Goal: Task Accomplishment & Management: Use online tool/utility

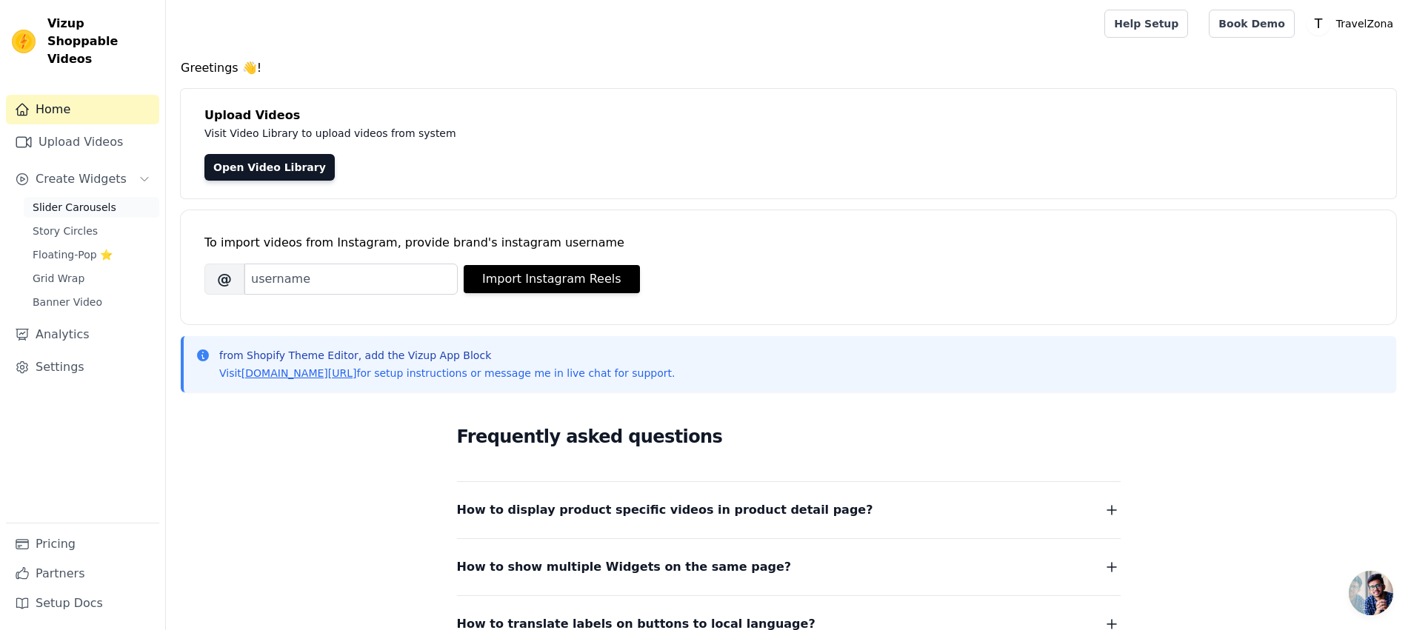
click at [100, 200] on span "Slider Carousels" at bounding box center [75, 207] width 84 height 15
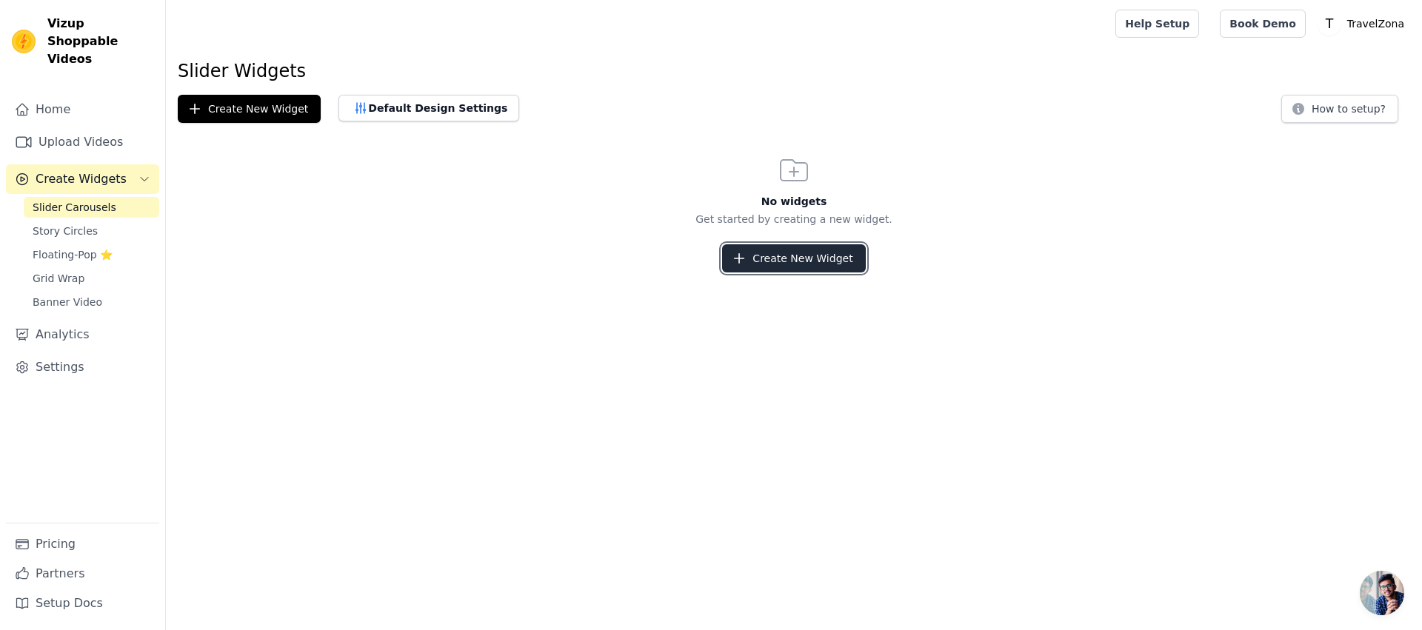
click at [758, 265] on button "Create New Widget" at bounding box center [793, 258] width 143 height 28
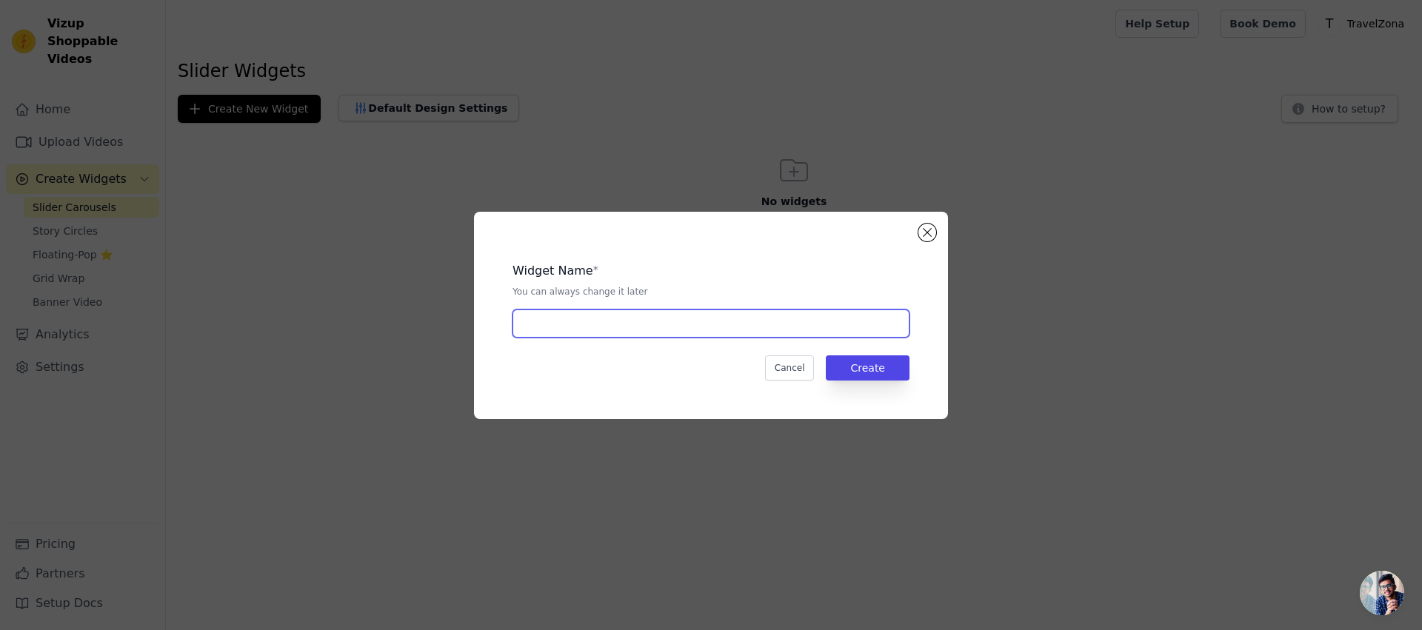
click at [754, 325] on input "text" at bounding box center [711, 324] width 397 height 28
type input "1"
click at [897, 372] on button "Create" at bounding box center [868, 368] width 84 height 25
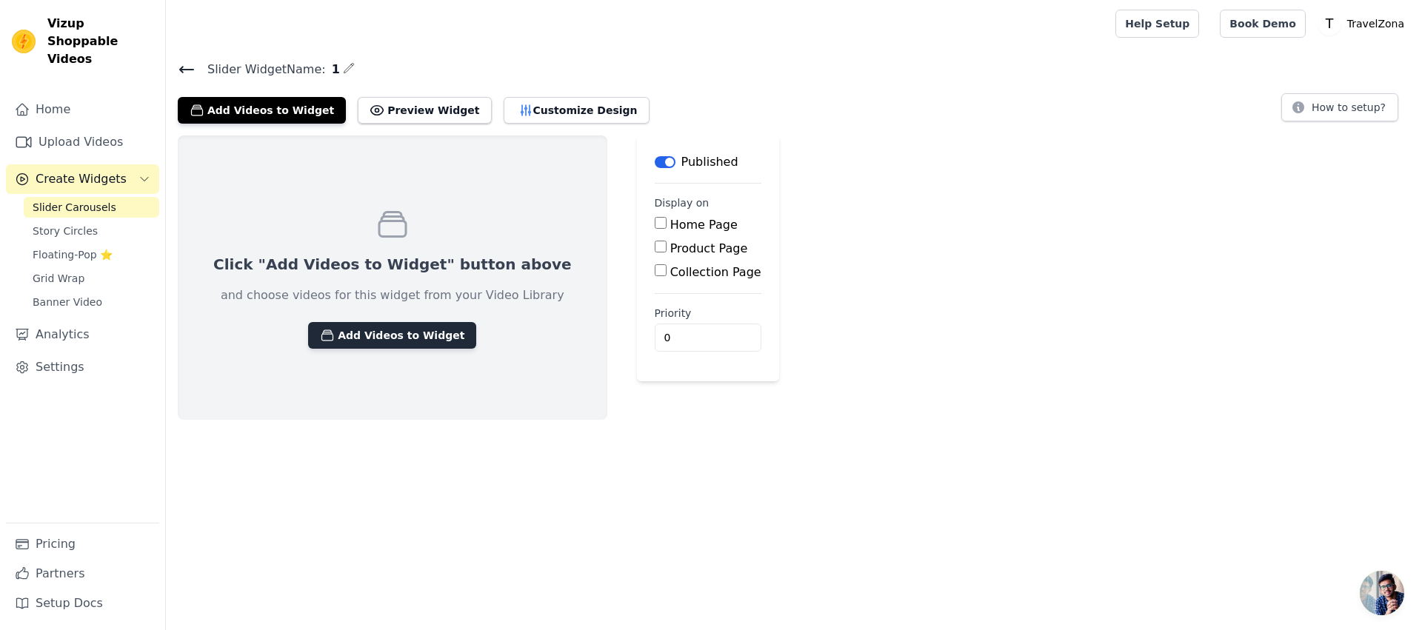
click at [401, 327] on button "Add Videos to Widget" at bounding box center [392, 335] width 168 height 27
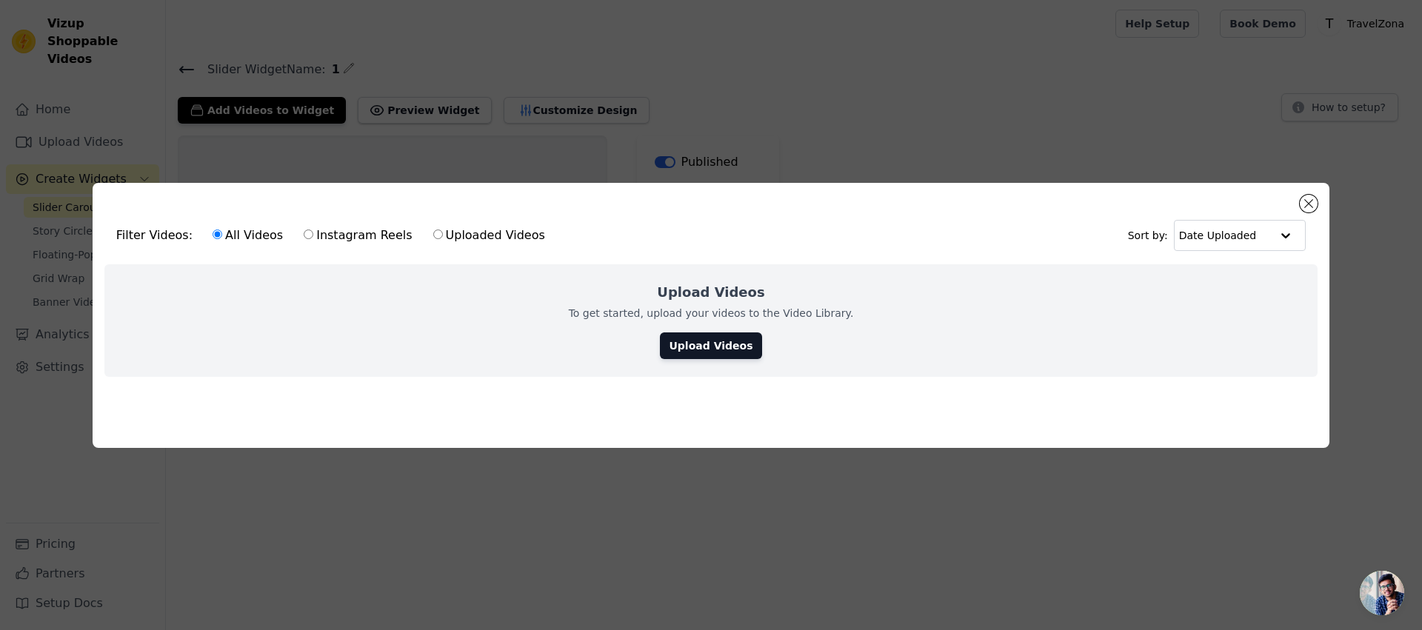
click at [462, 235] on label "Uploaded Videos" at bounding box center [489, 235] width 113 height 19
click at [443, 235] on input "Uploaded Videos" at bounding box center [438, 235] width 10 height 10
radio input "true"
drag, startPoint x: 1304, startPoint y: 204, endPoint x: 1287, endPoint y: 196, distance: 19.6
click at [1304, 204] on button "Close modal" at bounding box center [1309, 204] width 18 height 18
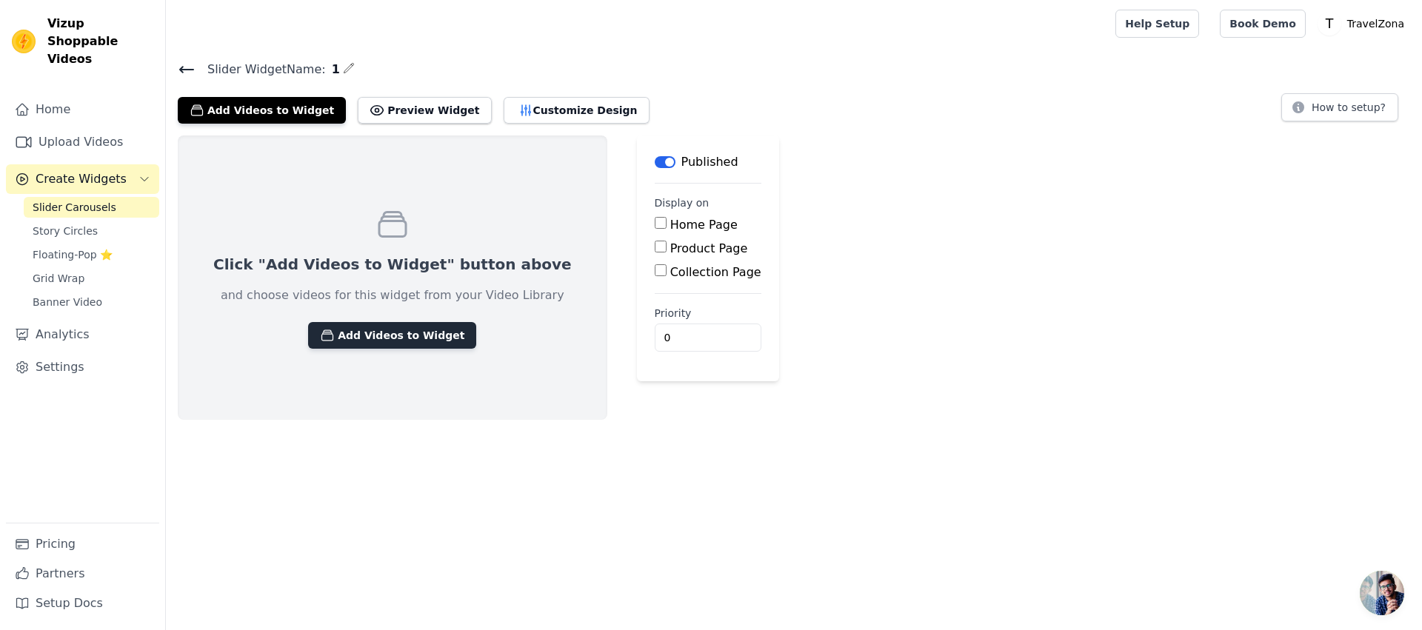
click at [420, 325] on button "Add Videos to Widget" at bounding box center [392, 335] width 168 height 27
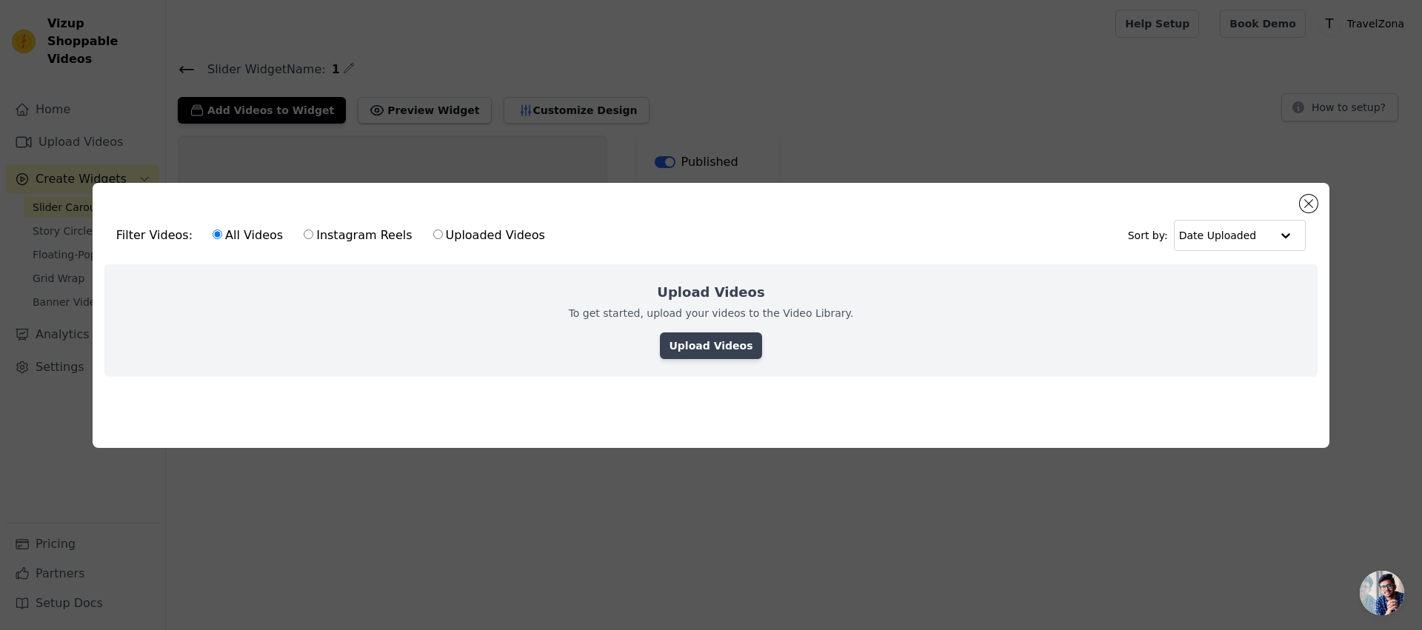
click at [755, 340] on div "Upload Videos To get started, upload your videos to the Video Library. Upload V…" at bounding box center [710, 320] width 1213 height 113
click at [729, 350] on link "Upload Videos" at bounding box center [710, 346] width 101 height 27
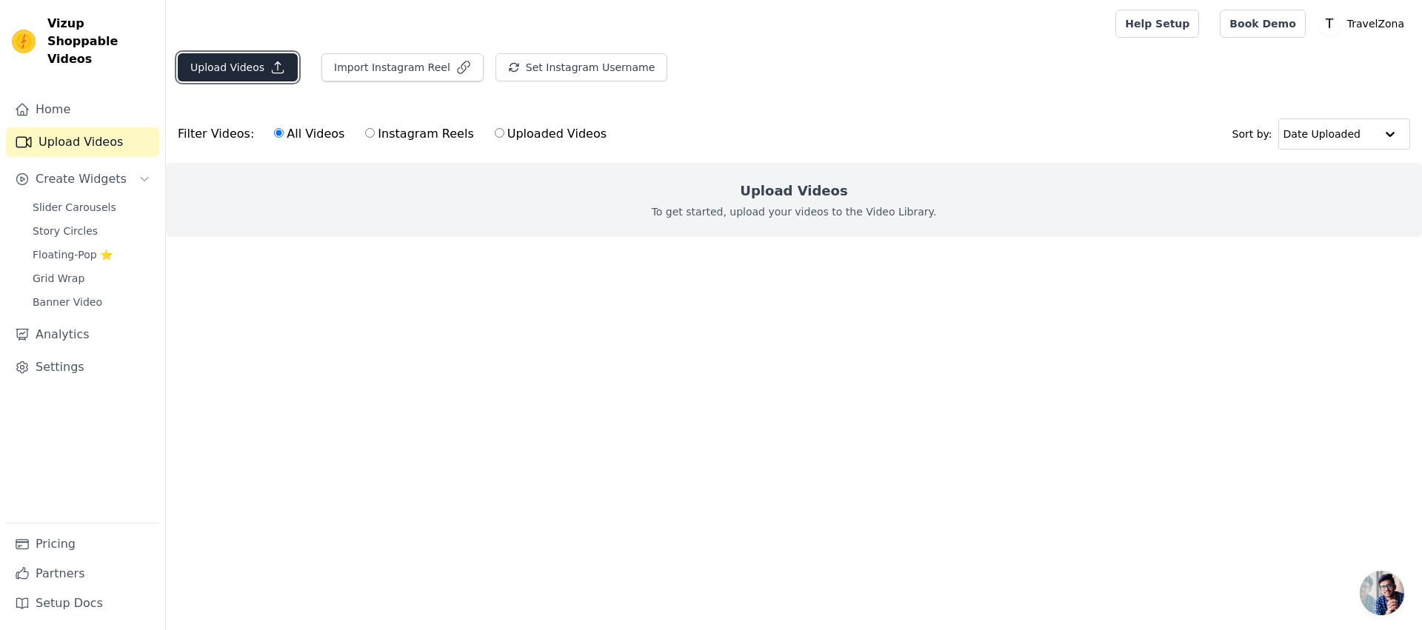
click at [244, 67] on button "Upload Videos" at bounding box center [238, 67] width 120 height 28
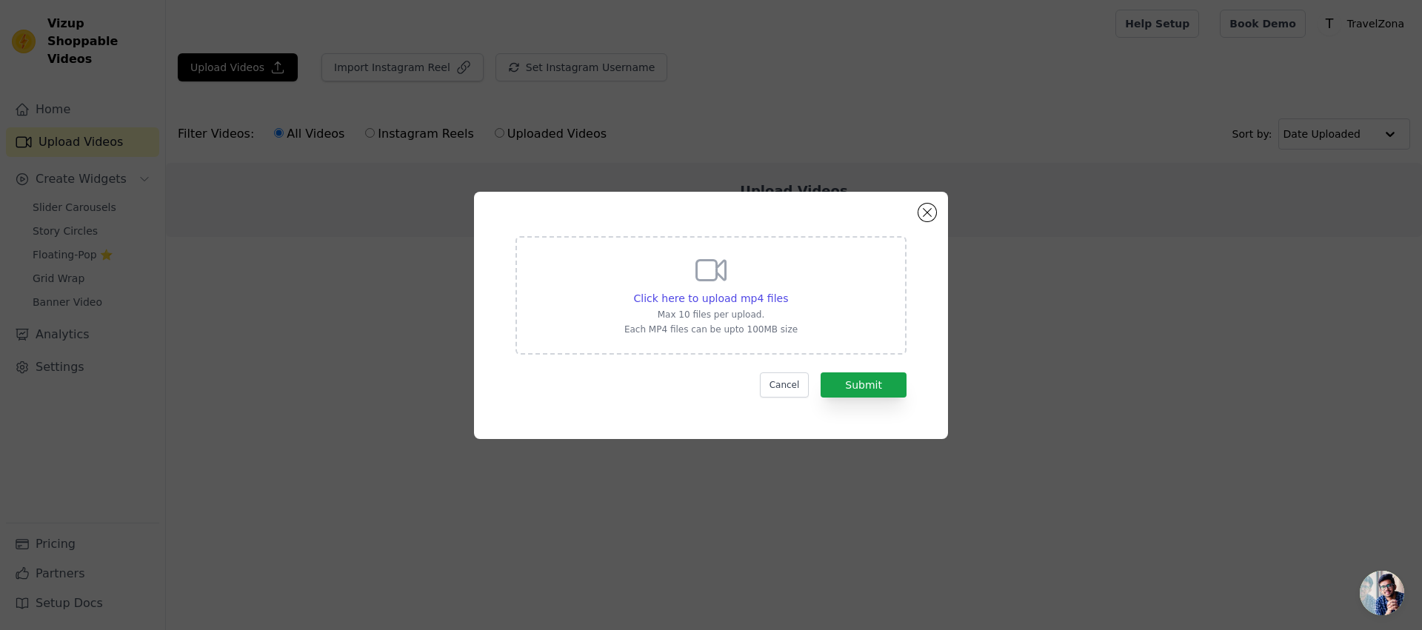
click at [812, 313] on div "Click here to upload mp4 files Max 10 files per upload. Each MP4 files can be u…" at bounding box center [711, 295] width 391 height 119
click at [788, 291] on input "Click here to upload mp4 files Max 10 files per upload. Each MP4 files can be u…" at bounding box center [787, 290] width 1 height 1
type input "C:\fakepath\hook changed.mp4"
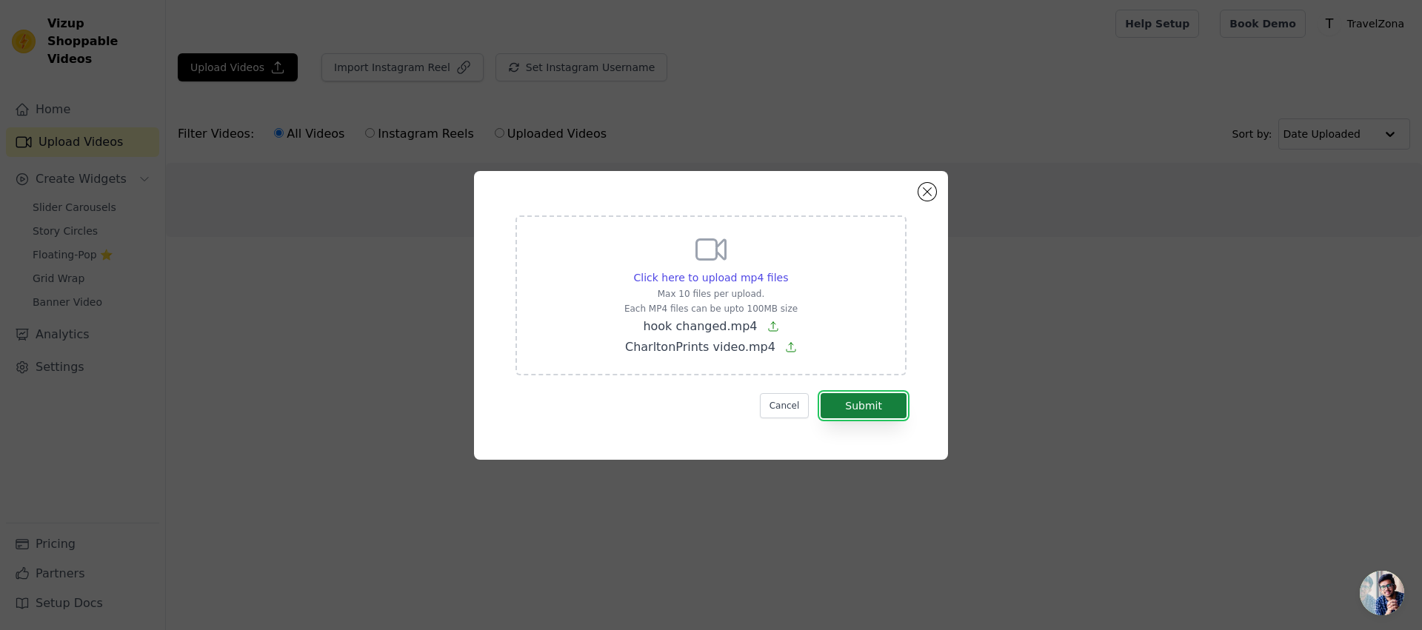
click at [835, 401] on button "Submit" at bounding box center [864, 405] width 86 height 25
click at [852, 398] on button "Submit" at bounding box center [864, 405] width 86 height 25
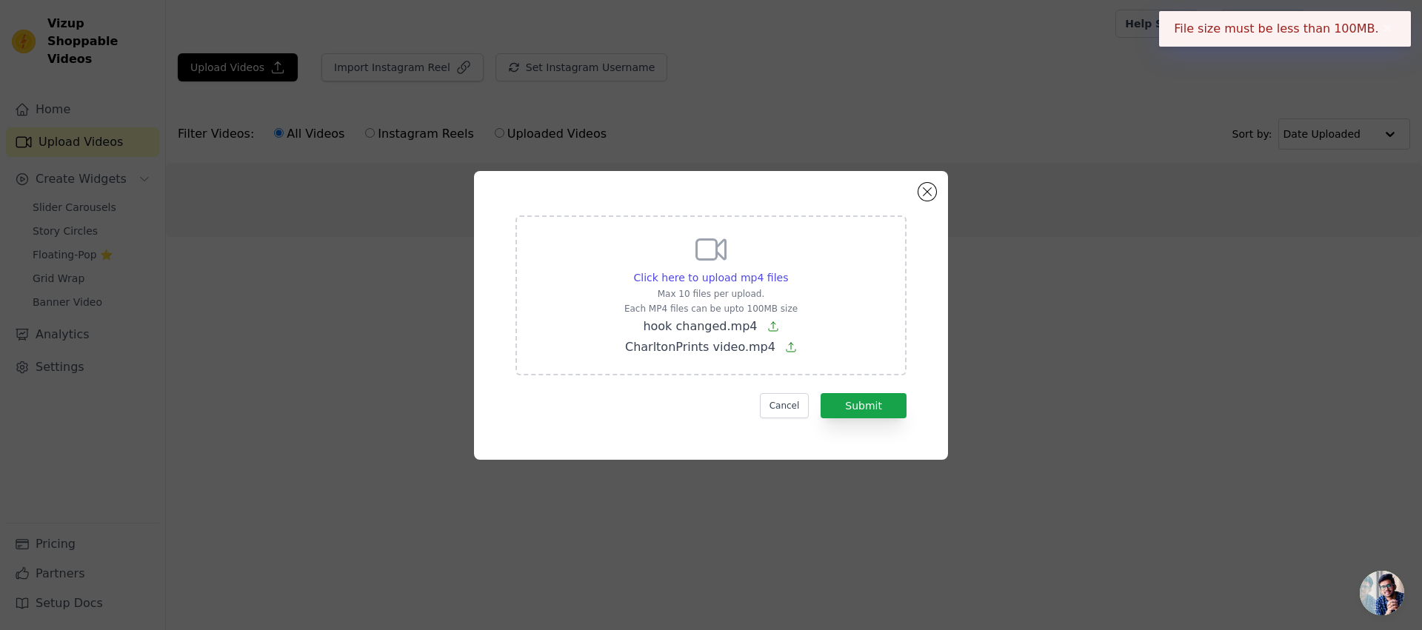
click at [917, 190] on div "Click here to upload mp4 files Max 10 files per upload. Each MP4 files can be u…" at bounding box center [711, 315] width 474 height 289
click at [922, 190] on button "Close modal" at bounding box center [927, 192] width 18 height 18
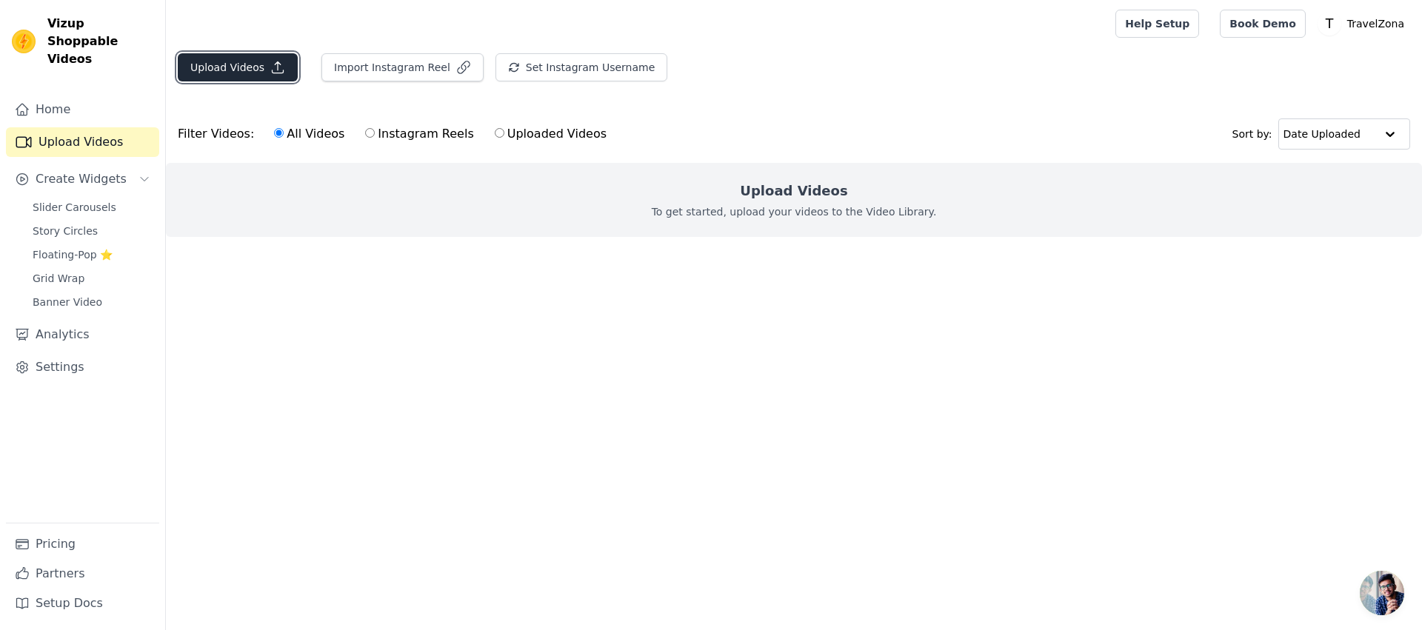
click at [245, 65] on button "Upload Videos" at bounding box center [238, 67] width 120 height 28
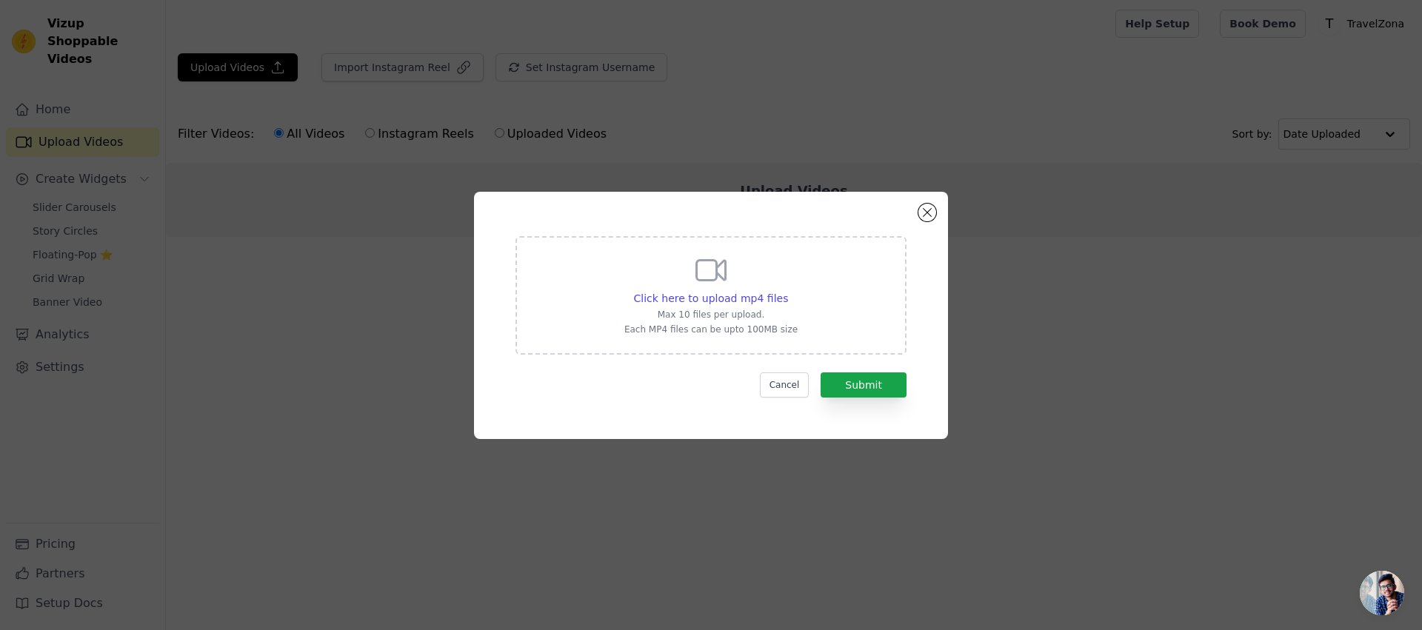
click at [733, 277] on div "Click here to upload mp4 files Max 10 files per upload. Each MP4 files can be u…" at bounding box center [710, 294] width 173 height 83
click at [787, 290] on input "Click here to upload mp4 files Max 10 files per upload. Each MP4 files can be u…" at bounding box center [787, 290] width 1 height 1
type input "C:\fakepath\CharltonPrints video.mp4"
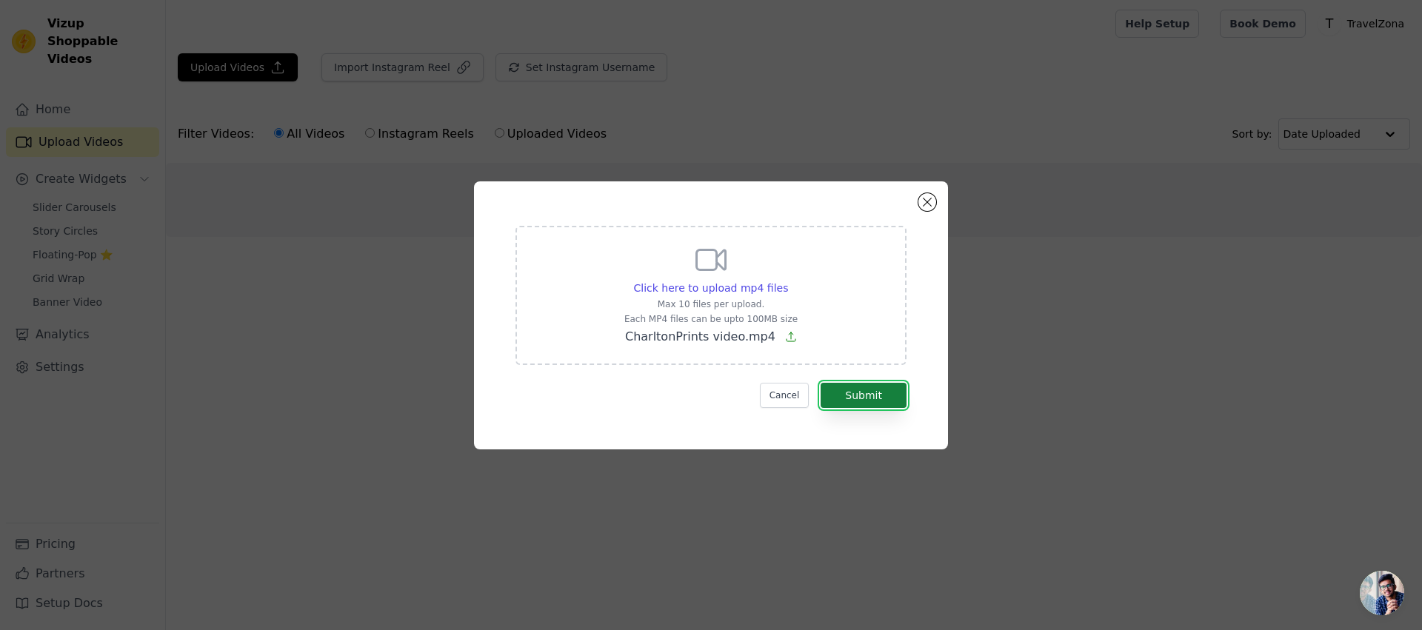
click at [858, 399] on button "Submit" at bounding box center [864, 395] width 86 height 25
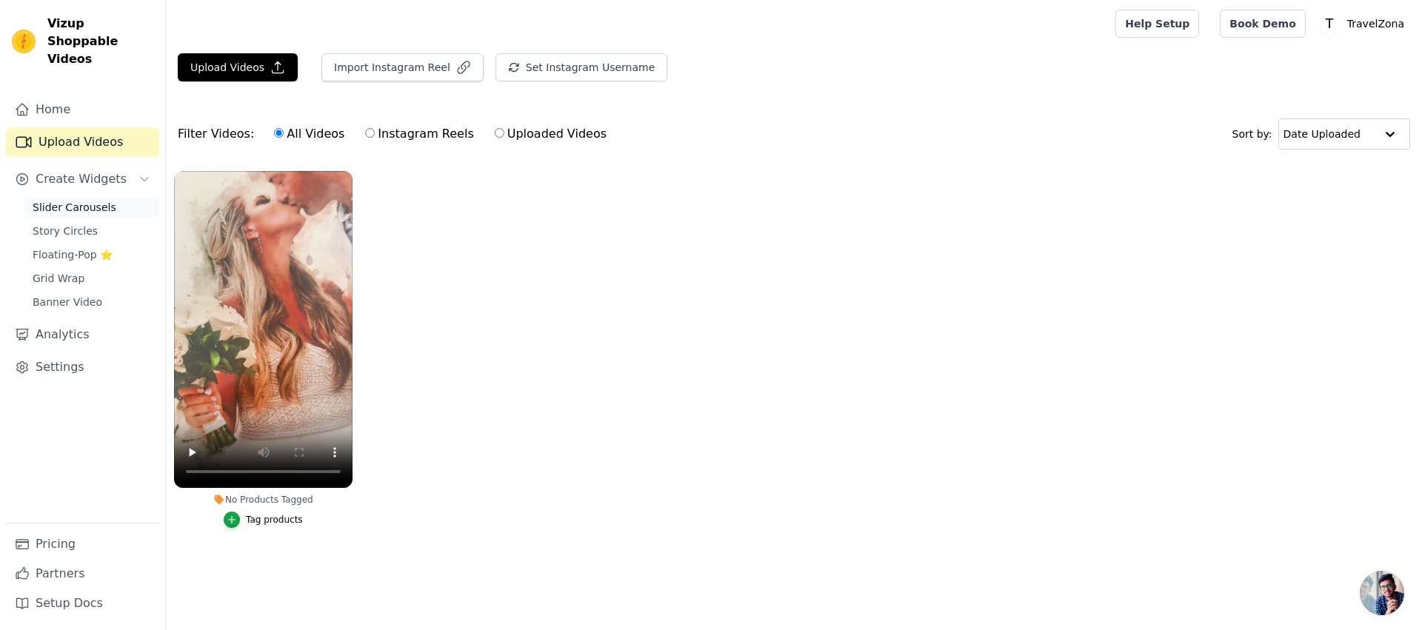
click at [99, 200] on span "Slider Carousels" at bounding box center [75, 207] width 84 height 15
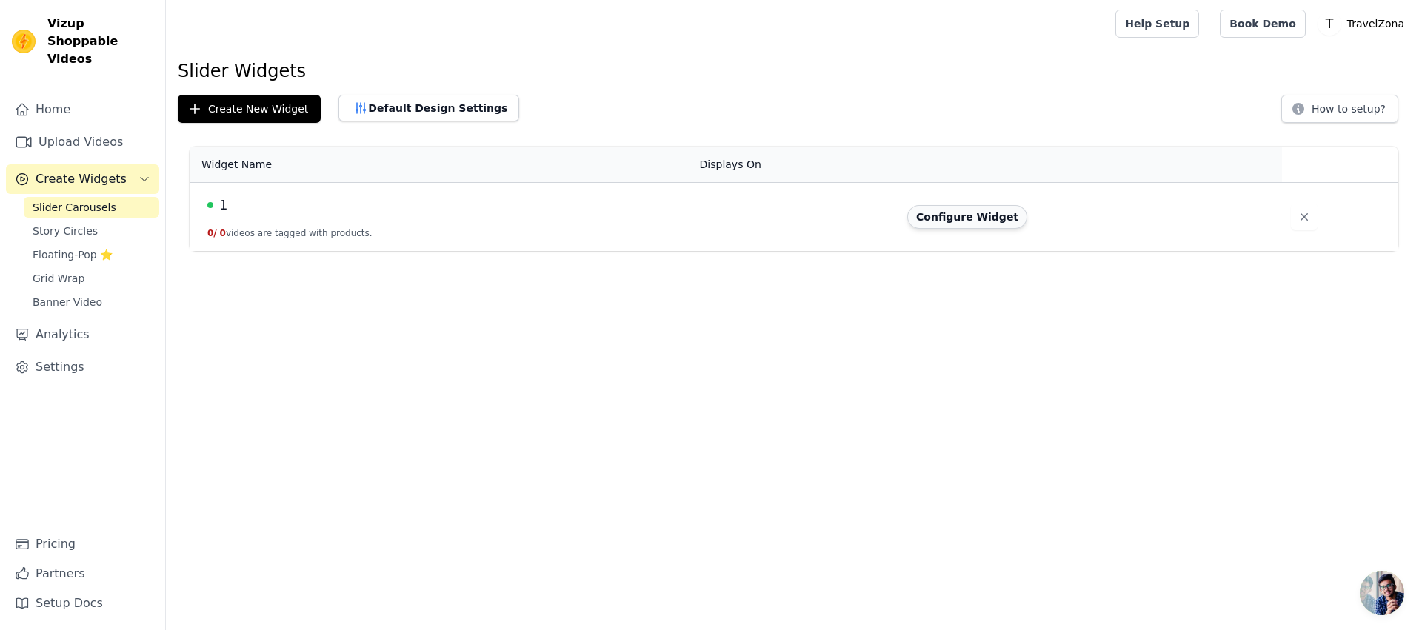
click at [964, 213] on button "Configure Widget" at bounding box center [967, 217] width 120 height 24
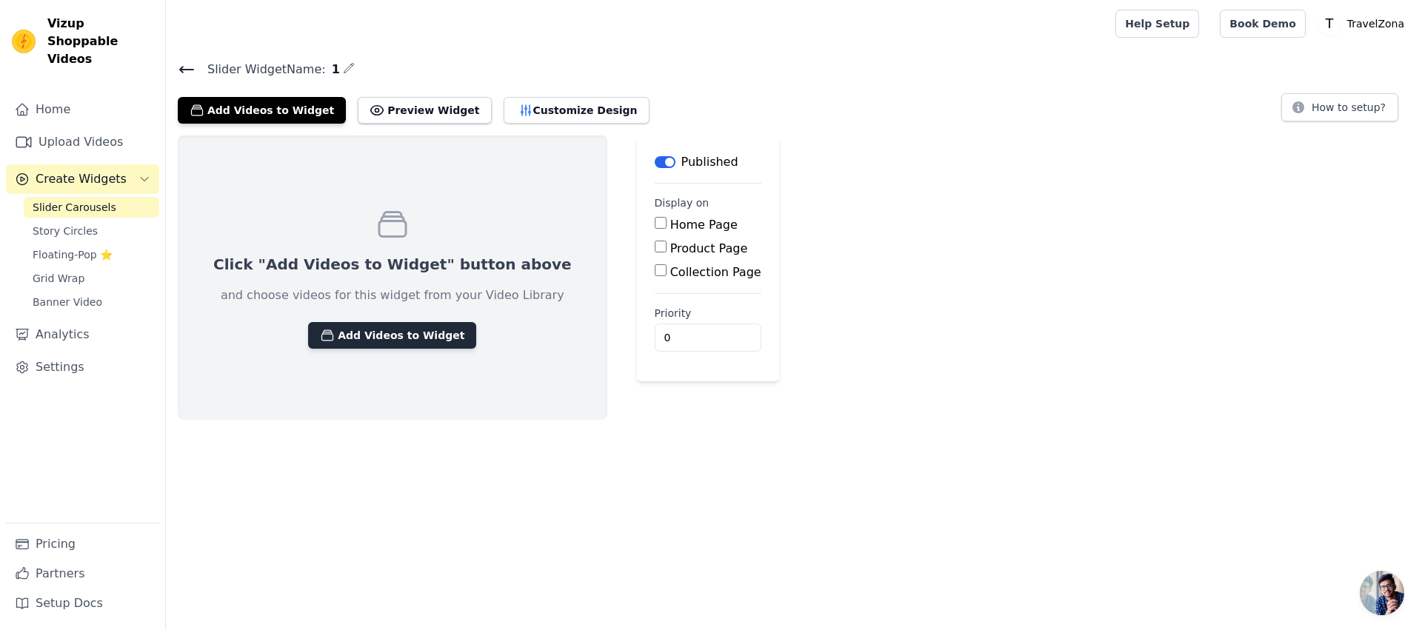
click at [373, 333] on button "Add Videos to Widget" at bounding box center [392, 335] width 168 height 27
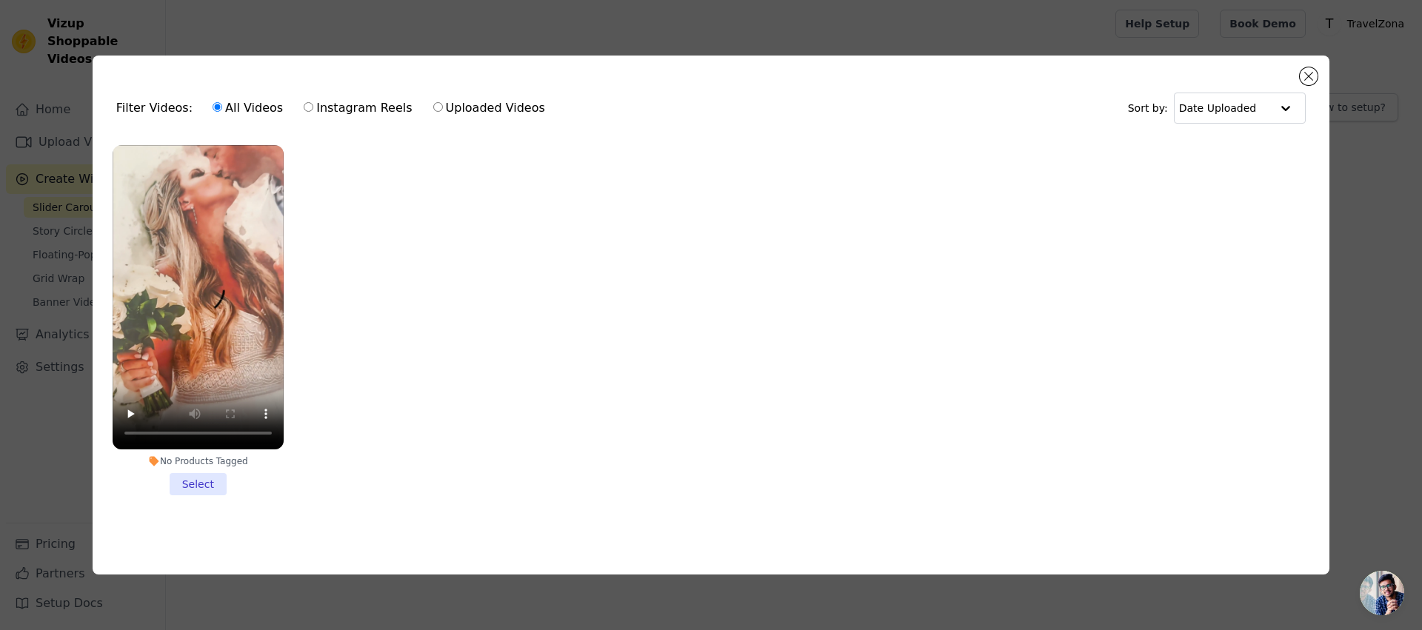
click at [202, 479] on li "No Products Tagged Select" at bounding box center [198, 320] width 171 height 350
click at [0, 0] on input "No Products Tagged Select" at bounding box center [0, 0] width 0 height 0
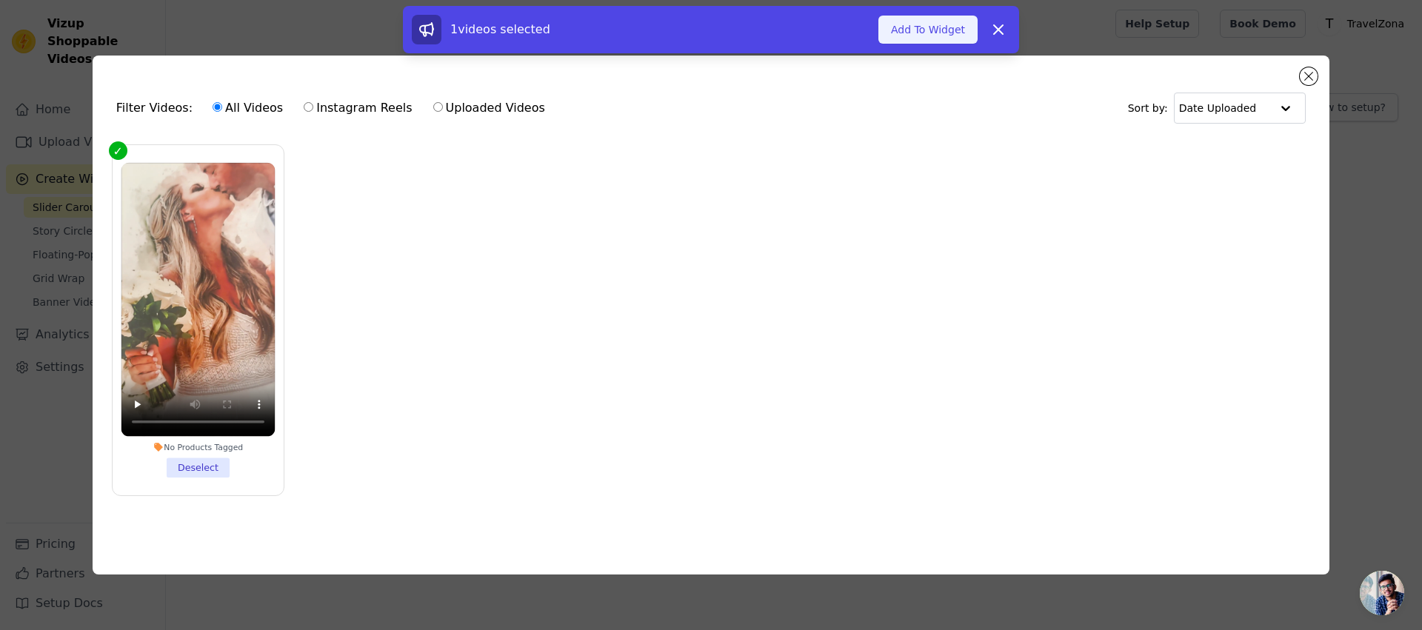
click at [895, 34] on button "Add To Widget" at bounding box center [927, 30] width 99 height 28
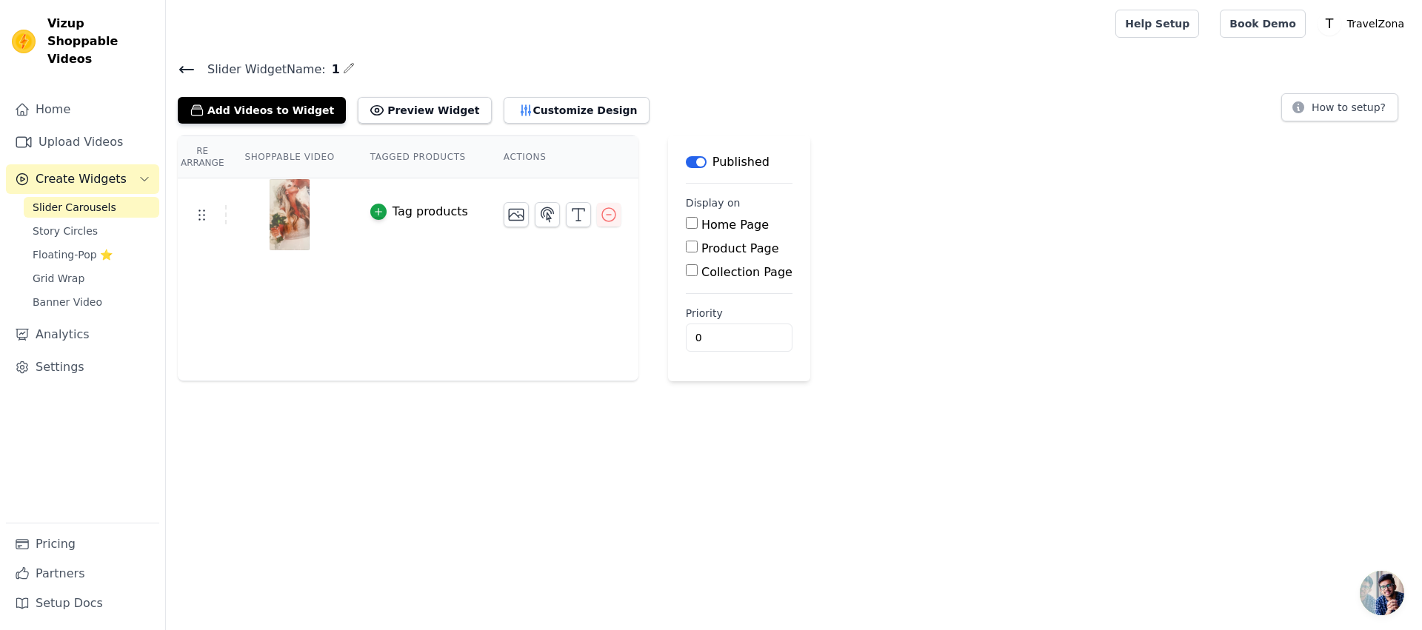
click at [686, 245] on input "Product Page" at bounding box center [692, 247] width 12 height 12
checkbox input "true"
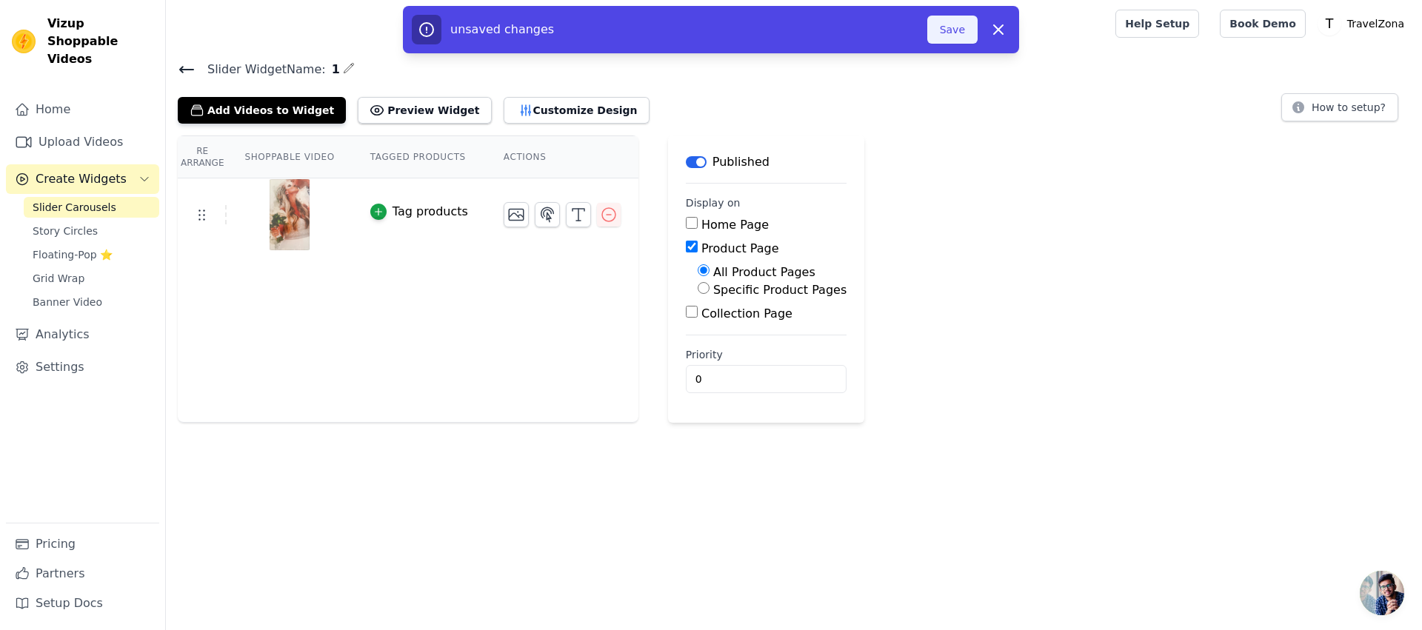
click at [950, 23] on button "Save" at bounding box center [952, 30] width 50 height 28
click at [954, 29] on button "Save" at bounding box center [952, 30] width 50 height 28
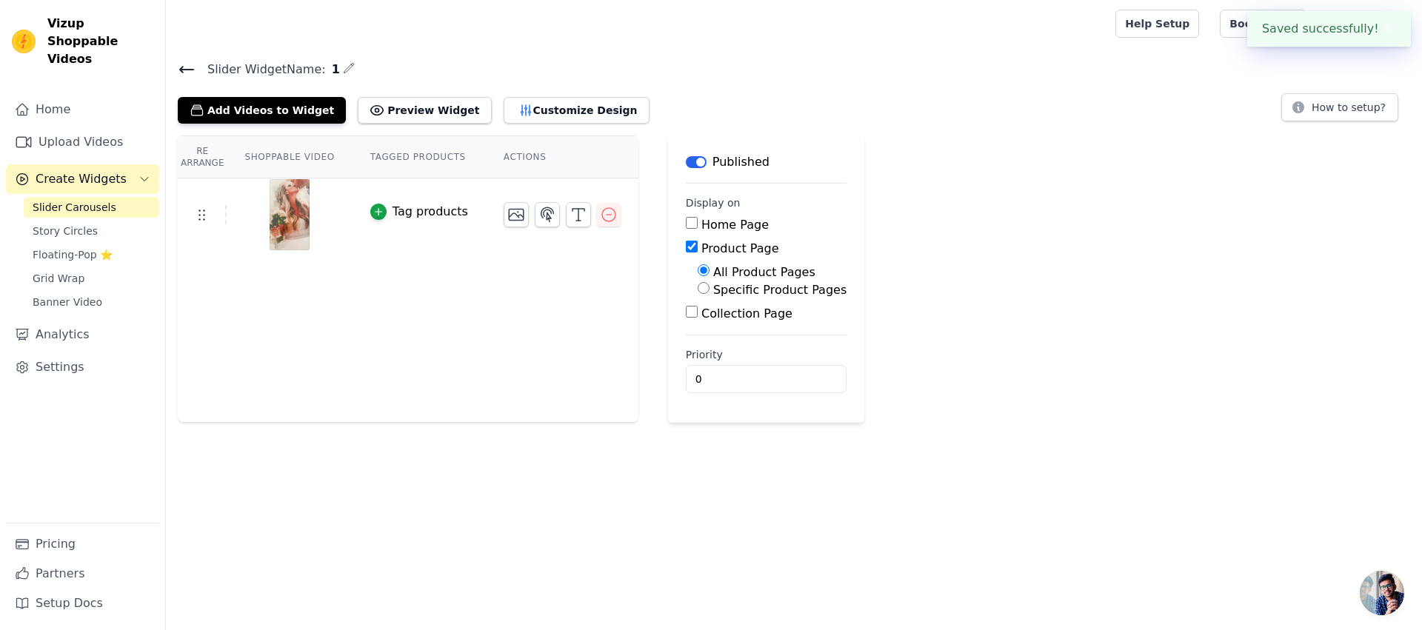
click at [953, 30] on div at bounding box center [638, 23] width 920 height 47
click at [1341, 112] on button "How to setup?" at bounding box center [1339, 107] width 117 height 28
click at [527, 112] on button "Customize Design" at bounding box center [577, 110] width 146 height 27
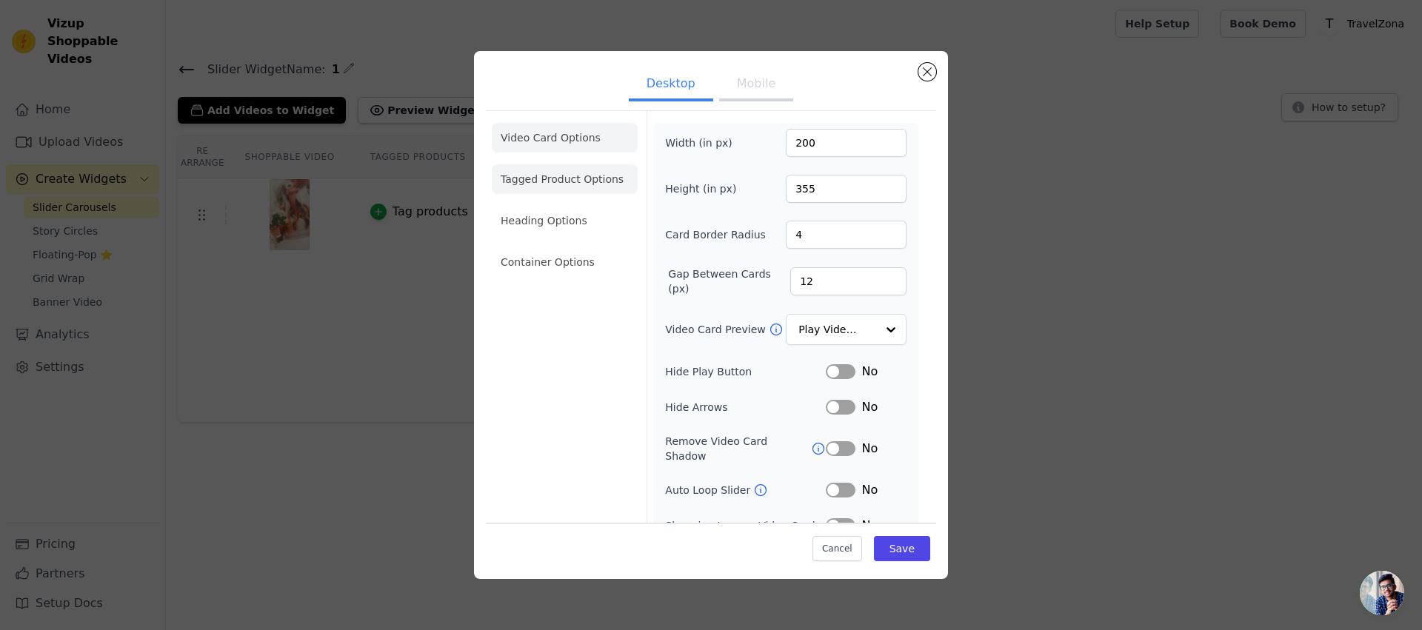
click at [584, 182] on li "Tagged Product Options" at bounding box center [565, 179] width 146 height 30
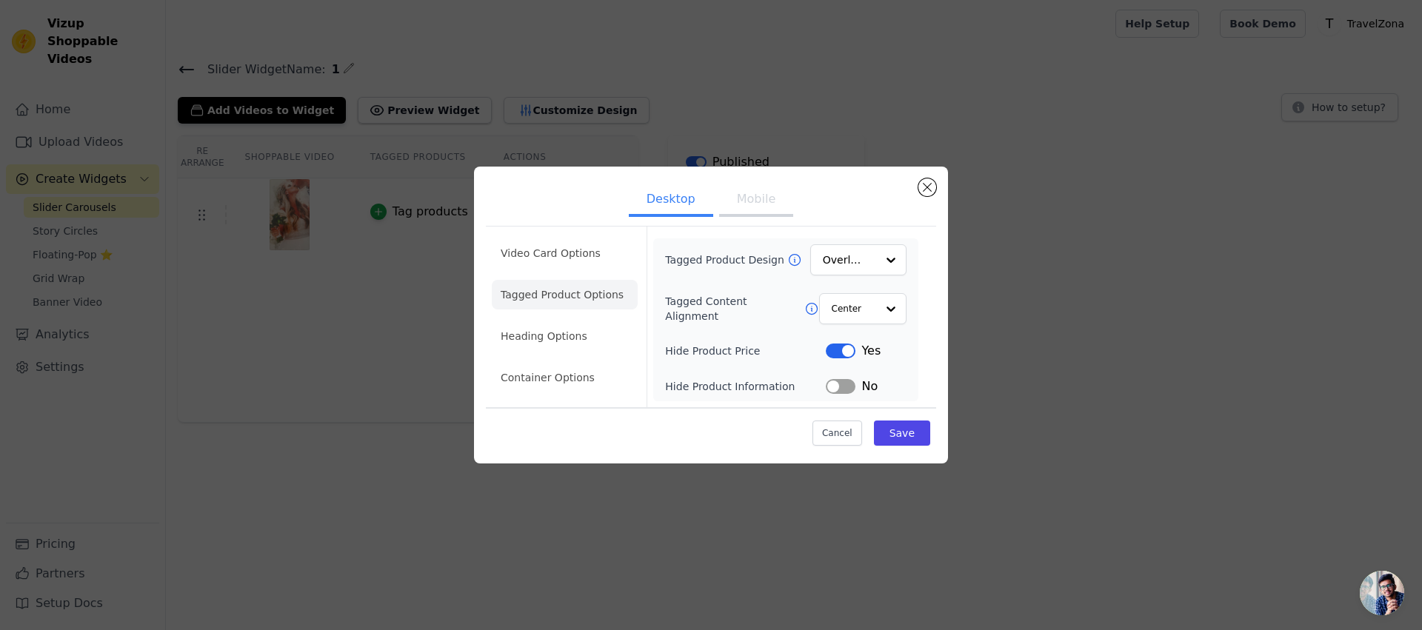
click at [741, 198] on button "Mobile" at bounding box center [756, 200] width 74 height 33
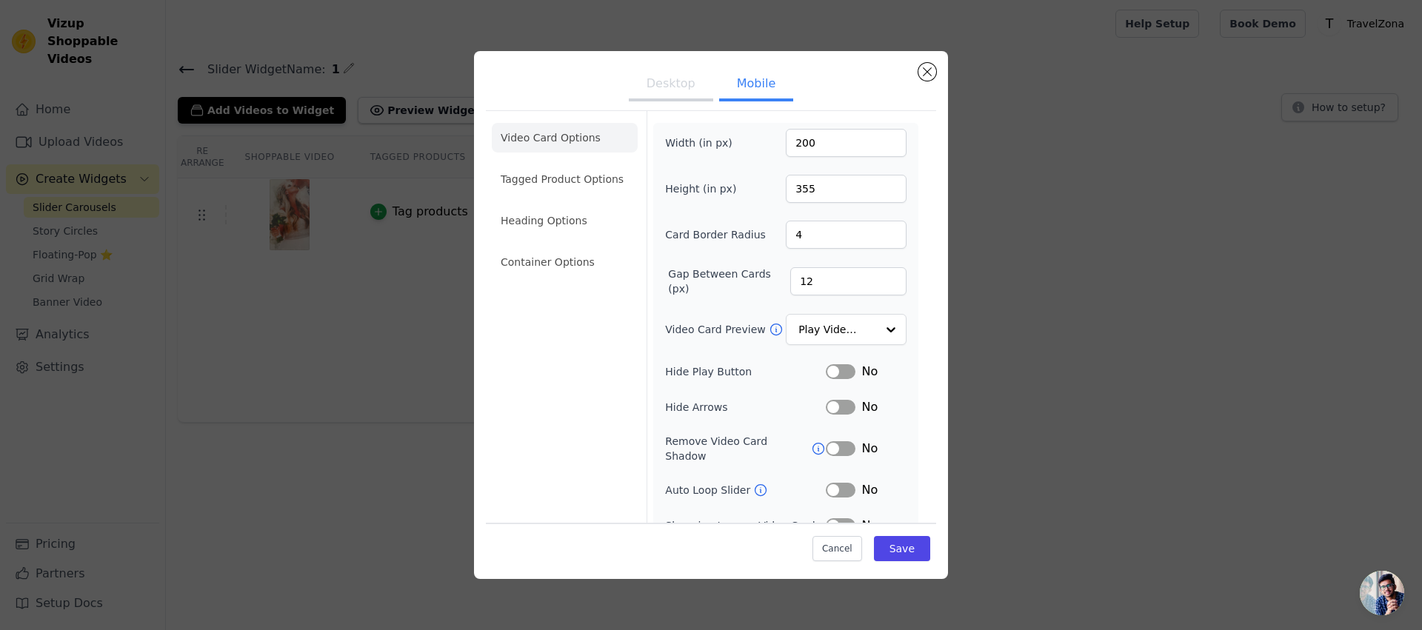
click at [678, 84] on button "Desktop" at bounding box center [671, 85] width 84 height 33
click at [832, 374] on button "Label" at bounding box center [841, 371] width 30 height 15
click at [826, 399] on div "No" at bounding box center [866, 407] width 81 height 18
click at [828, 405] on button "Label" at bounding box center [841, 407] width 30 height 15
click at [894, 551] on button "Save" at bounding box center [902, 548] width 56 height 25
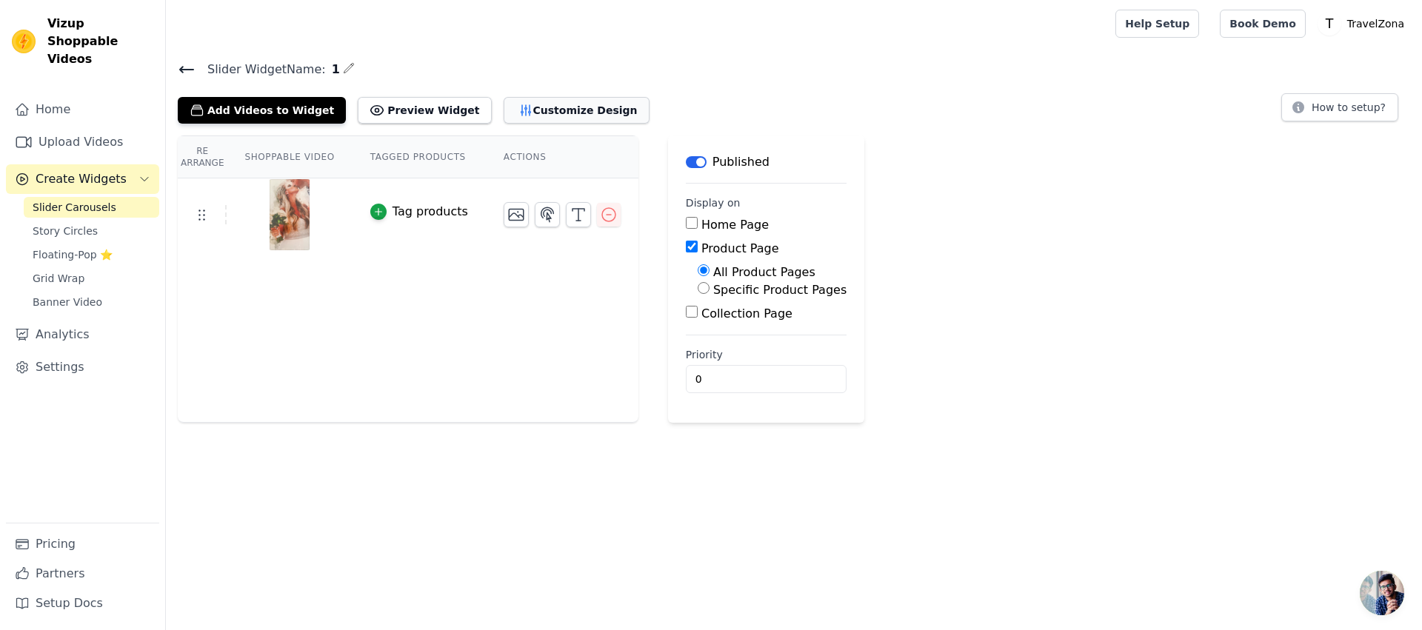
click at [513, 113] on button "Customize Design" at bounding box center [577, 110] width 146 height 27
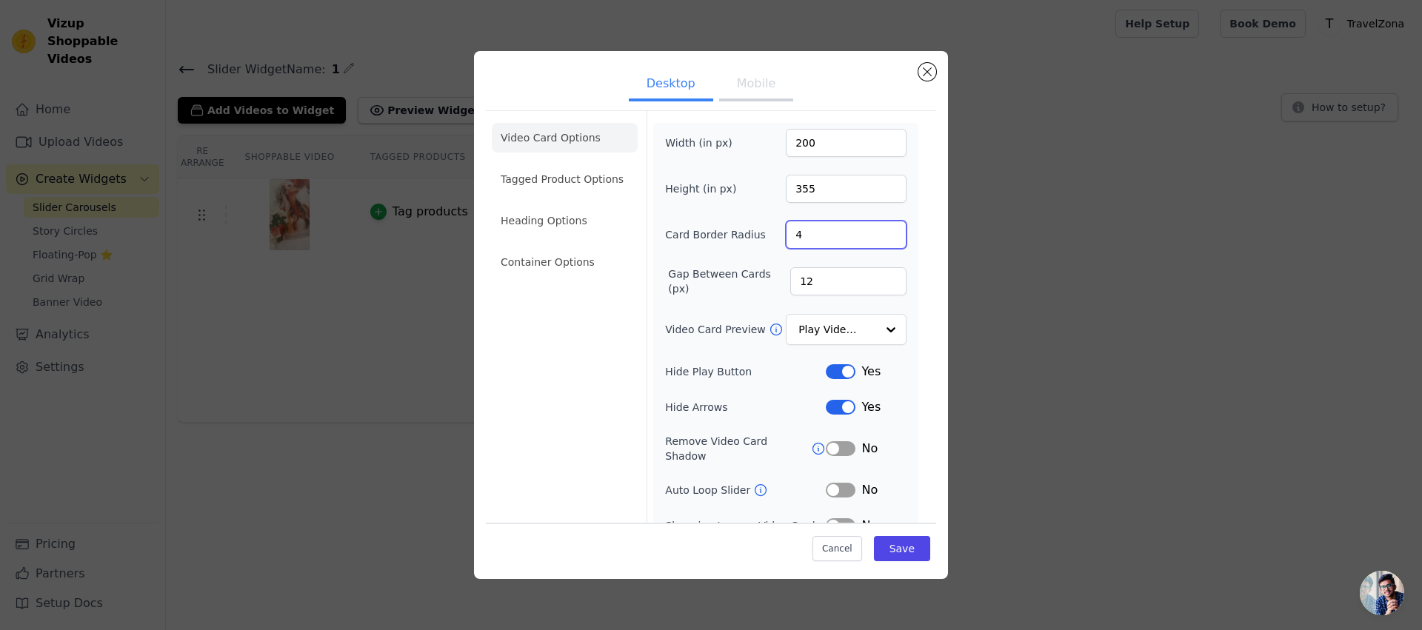
drag, startPoint x: 814, startPoint y: 237, endPoint x: 777, endPoint y: 232, distance: 37.4
click at [777, 232] on div "Card Border Radius 4" at bounding box center [785, 235] width 241 height 28
click at [554, 344] on div "Video Card Options Tagged Product Options Heading Options Container Options" at bounding box center [565, 346] width 146 height 471
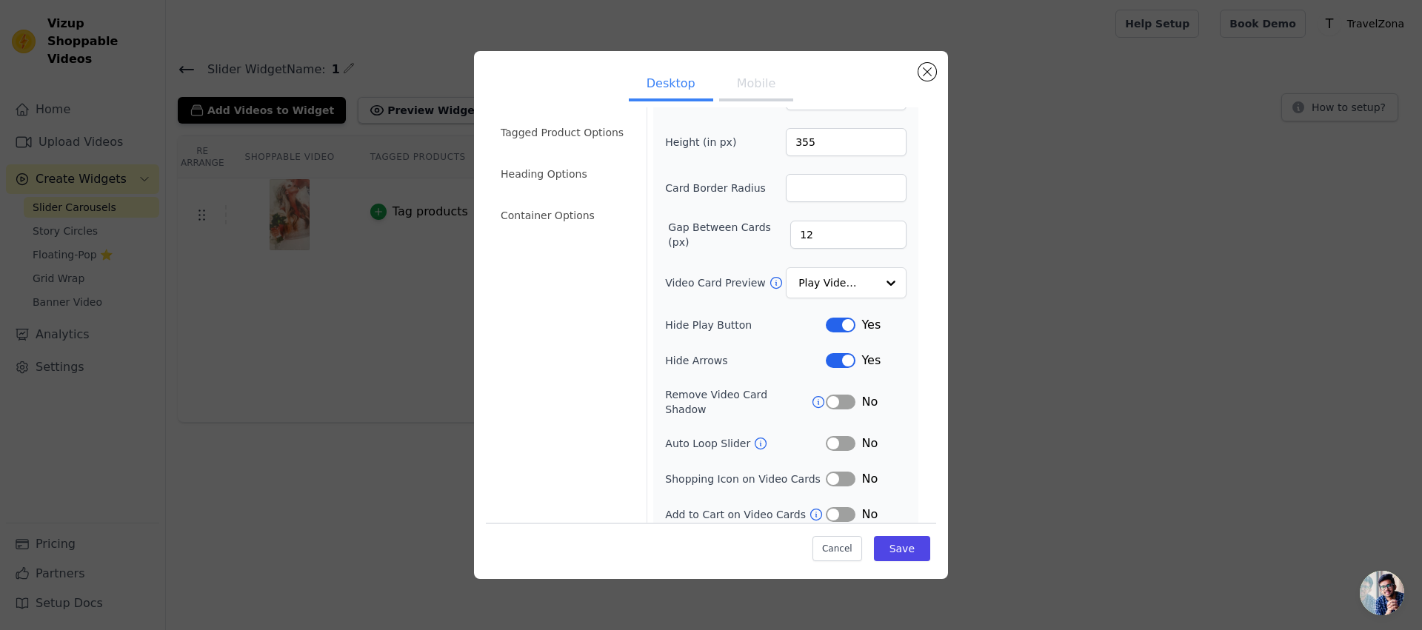
scroll to position [47, 0]
click at [900, 543] on button "Save" at bounding box center [902, 548] width 56 height 25
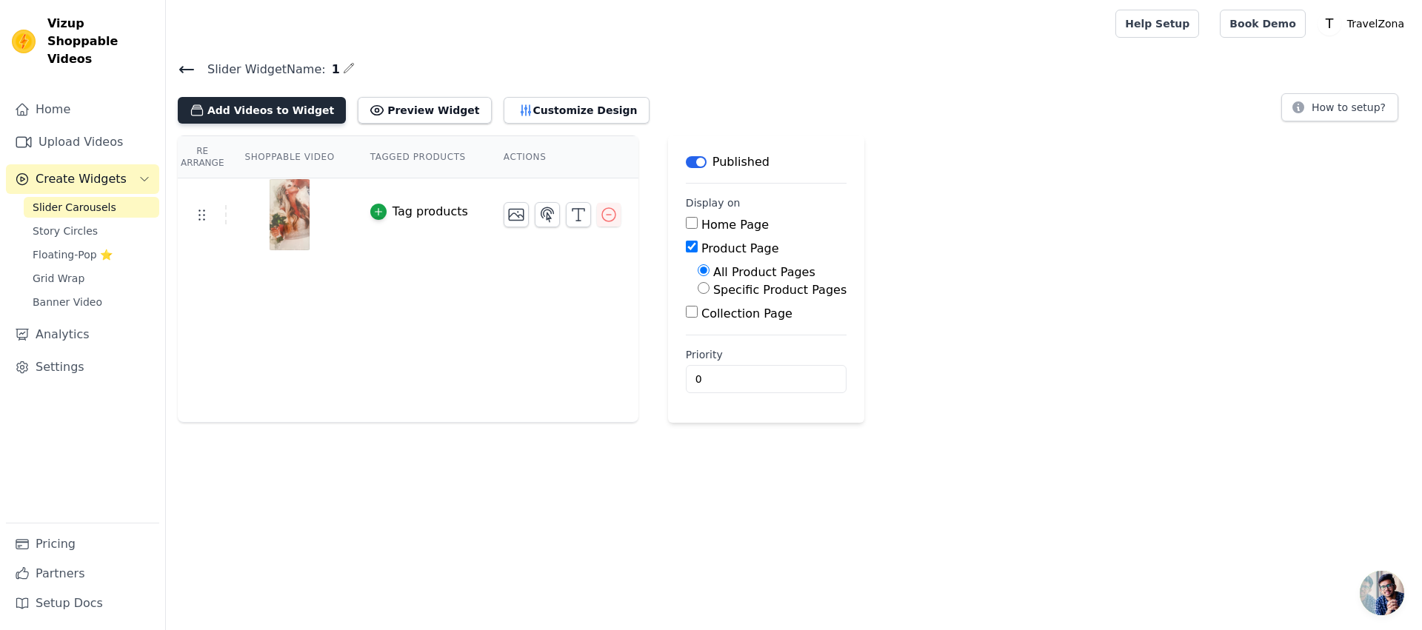
click at [281, 112] on button "Add Videos to Widget" at bounding box center [262, 110] width 168 height 27
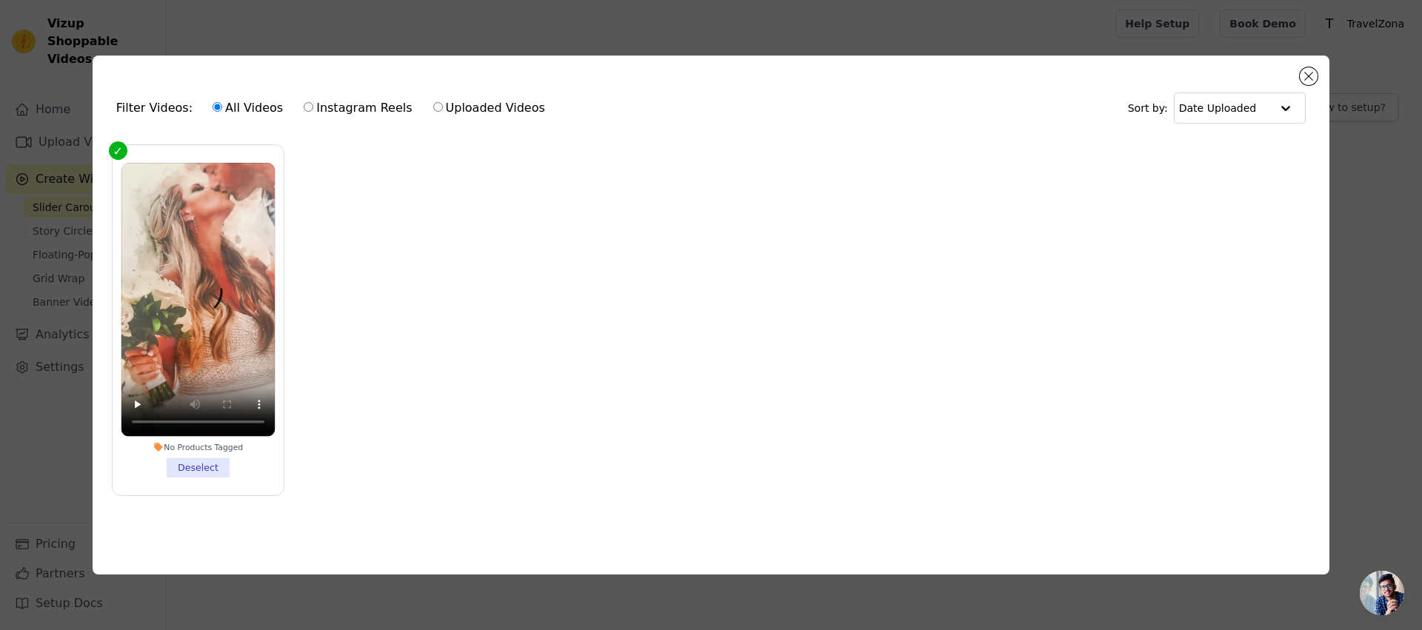
click at [501, 113] on label "Uploaded Videos" at bounding box center [489, 108] width 113 height 19
click at [443, 112] on input "Uploaded Videos" at bounding box center [438, 107] width 10 height 10
radio input "true"
click at [1296, 79] on div "Filter Videos: All Videos Instagram Reels Uploaded Videos Sort by: Date Uploaded" at bounding box center [710, 108] width 1213 height 58
click at [1308, 70] on button "Close modal" at bounding box center [1309, 76] width 18 height 18
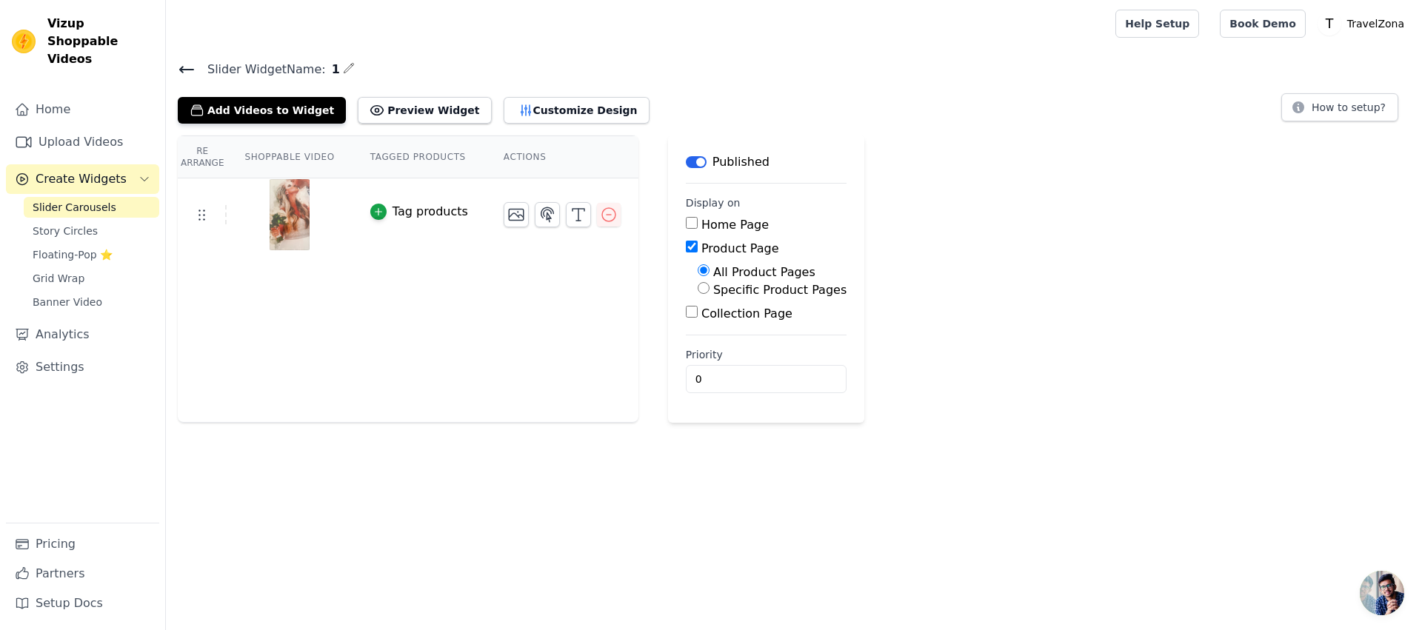
click at [190, 67] on icon at bounding box center [187, 70] width 18 height 18
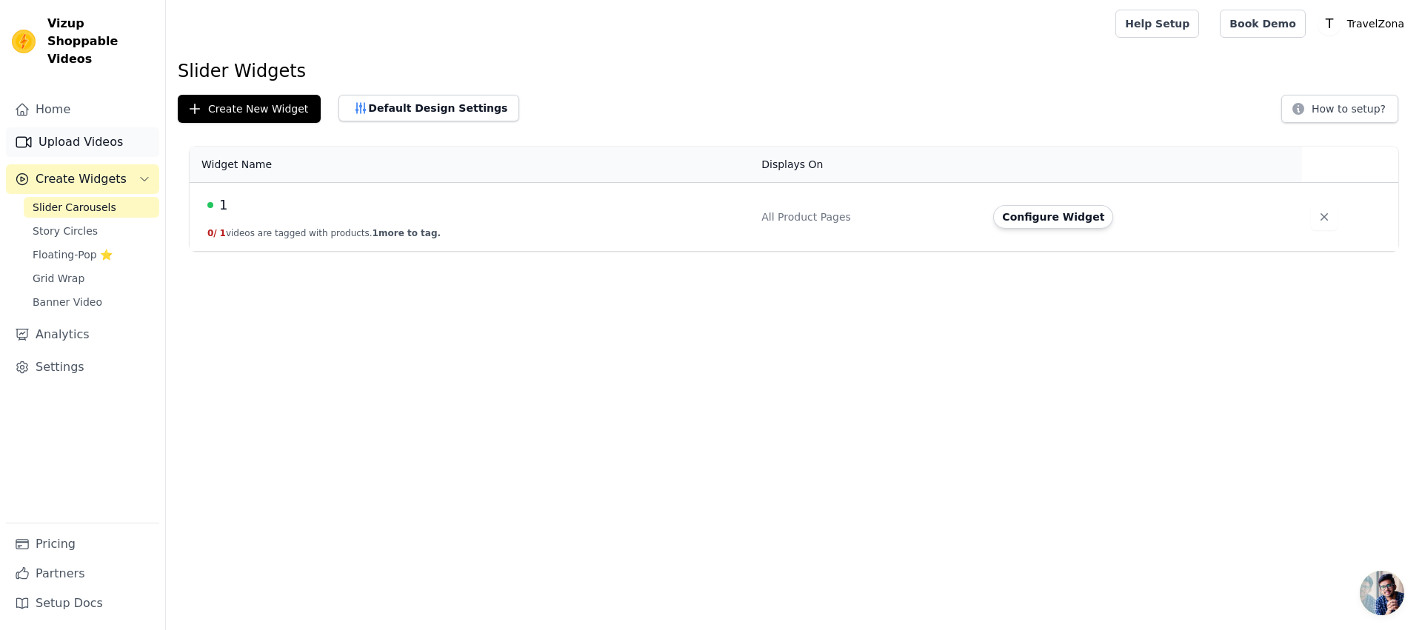
click at [101, 133] on link "Upload Videos" at bounding box center [82, 142] width 153 height 30
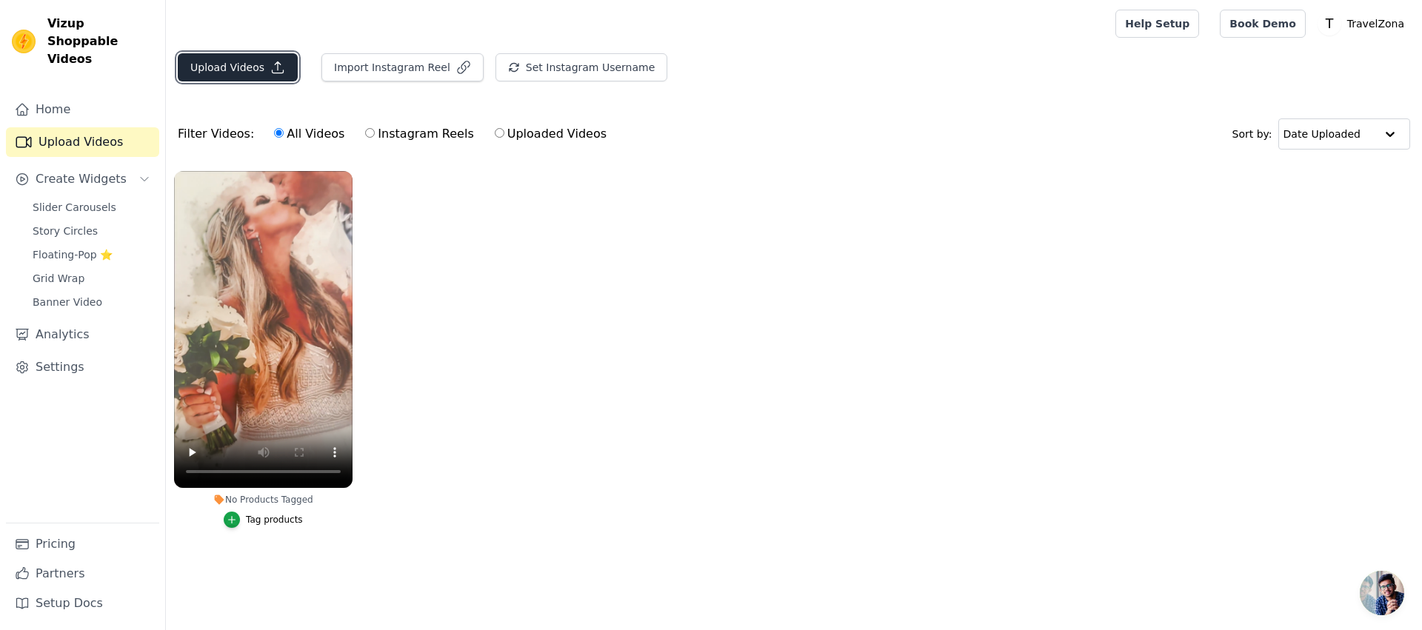
click at [270, 64] on icon "button" at bounding box center [277, 67] width 15 height 15
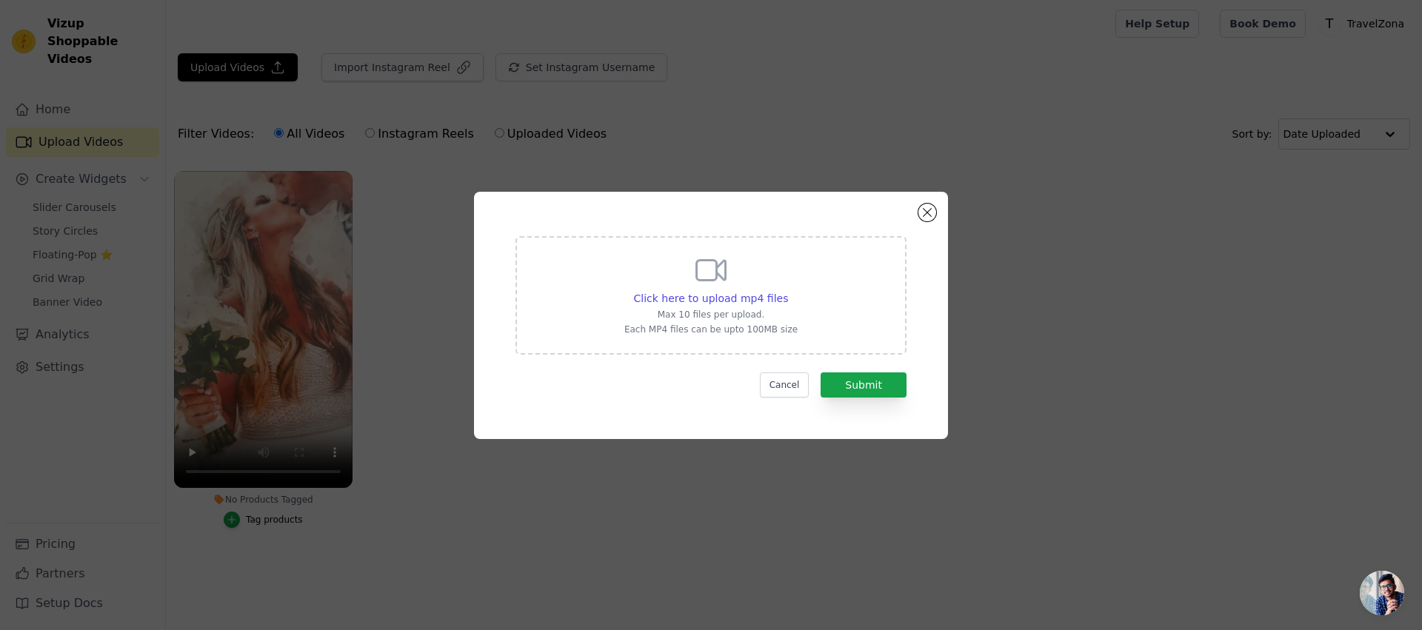
click at [758, 305] on div "Click here to upload mp4 files Max 10 files per upload. Each MP4 files can be u…" at bounding box center [710, 294] width 173 height 83
click at [787, 291] on input "Click here to upload mp4 files Max 10 files per upload. Each MP4 files can be u…" at bounding box center [787, 290] width 1 height 1
click at [635, 241] on div "Click here to upload mp4 files Max 10 files per upload. Each MP4 files can be u…" at bounding box center [711, 295] width 391 height 119
click at [787, 290] on input "Click here to upload mp4 files Max 10 files per upload. Each MP4 files can be u…" at bounding box center [787, 290] width 1 height 1
click at [761, 306] on div "Click here to upload mp4 files Max 10 files per upload. Each MP4 files can be u…" at bounding box center [710, 294] width 173 height 83
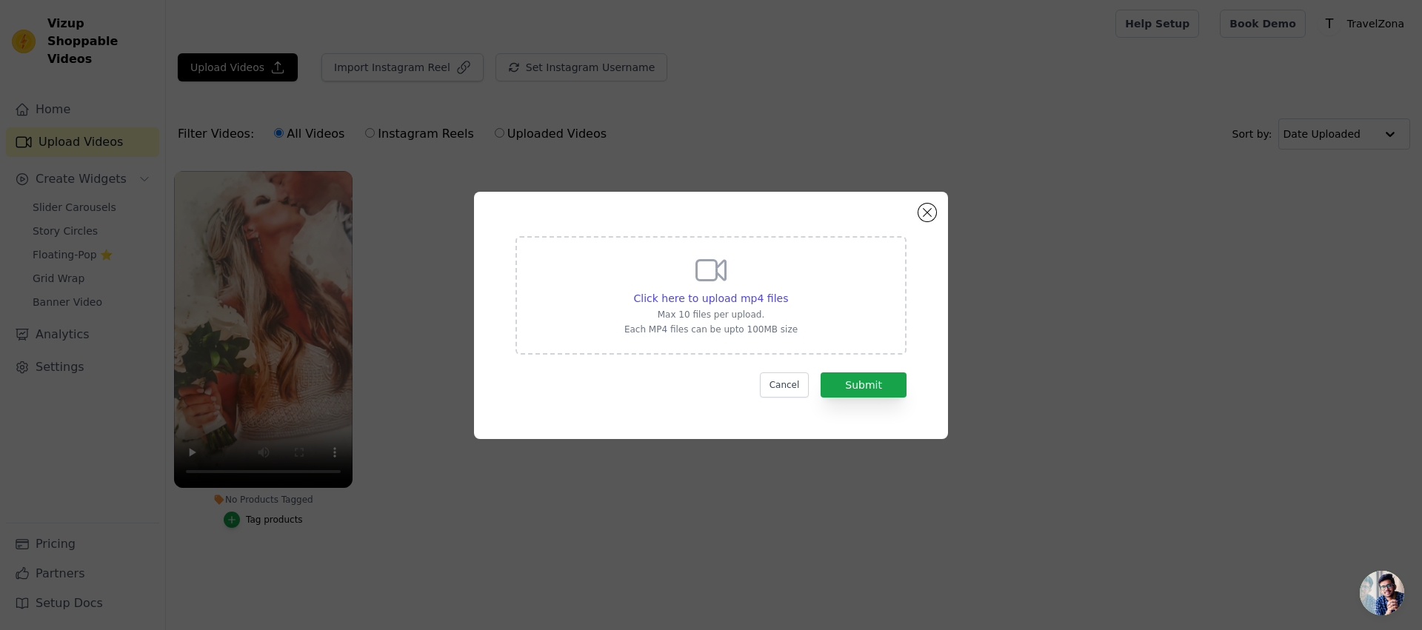
click at [787, 291] on input "Click here to upload mp4 files Max 10 files per upload. Each MP4 files can be u…" at bounding box center [787, 290] width 1 height 1
type input "C:\fakepath\copy_E0D7C638-8848-49E4-A4DC-CC8A74C7EF8C.mp4"
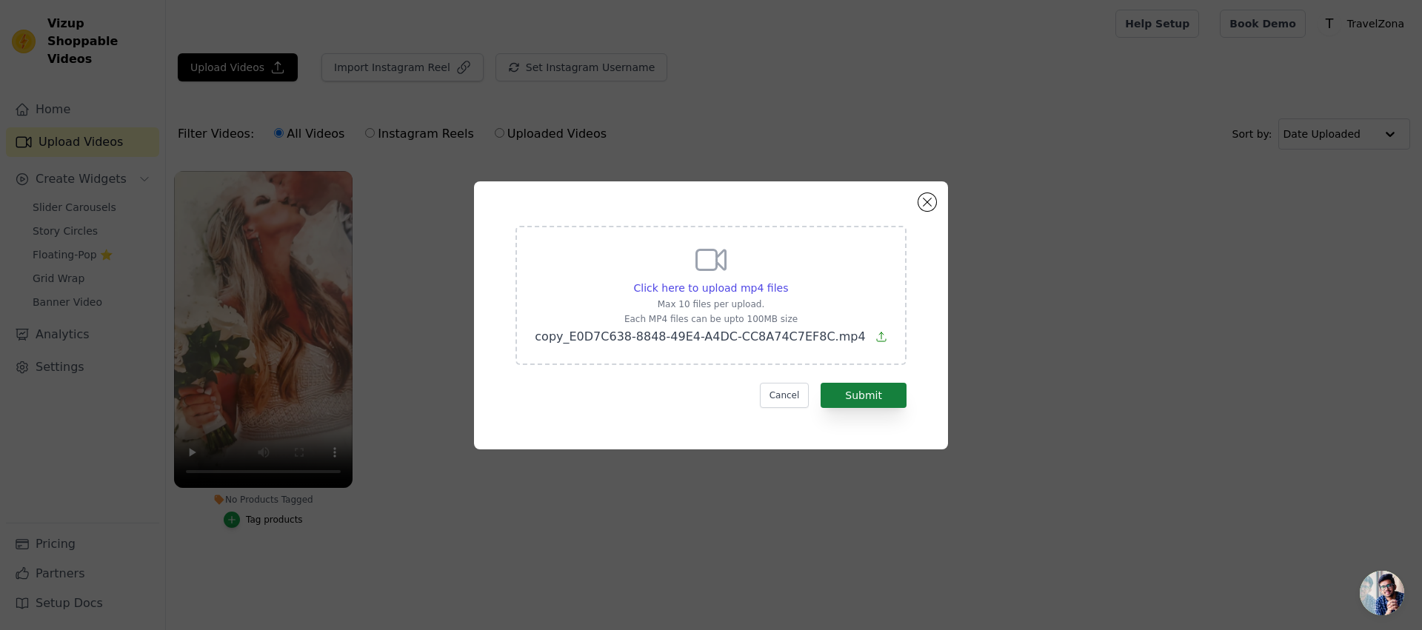
click at [880, 408] on div "Click here to upload mp4 files Max 10 files per upload. Each MP4 files can be u…" at bounding box center [711, 315] width 421 height 215
click at [876, 397] on button "Submit" at bounding box center [864, 395] width 86 height 25
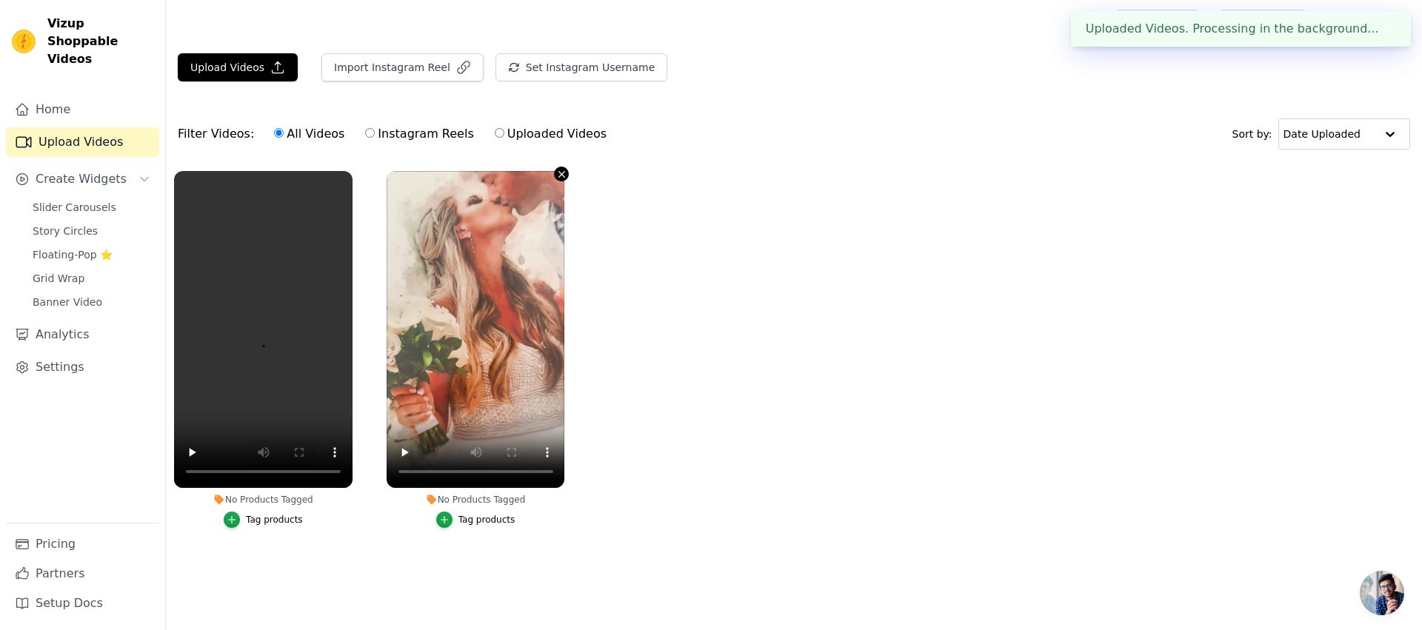
click at [561, 175] on icon "button" at bounding box center [562, 174] width 6 height 6
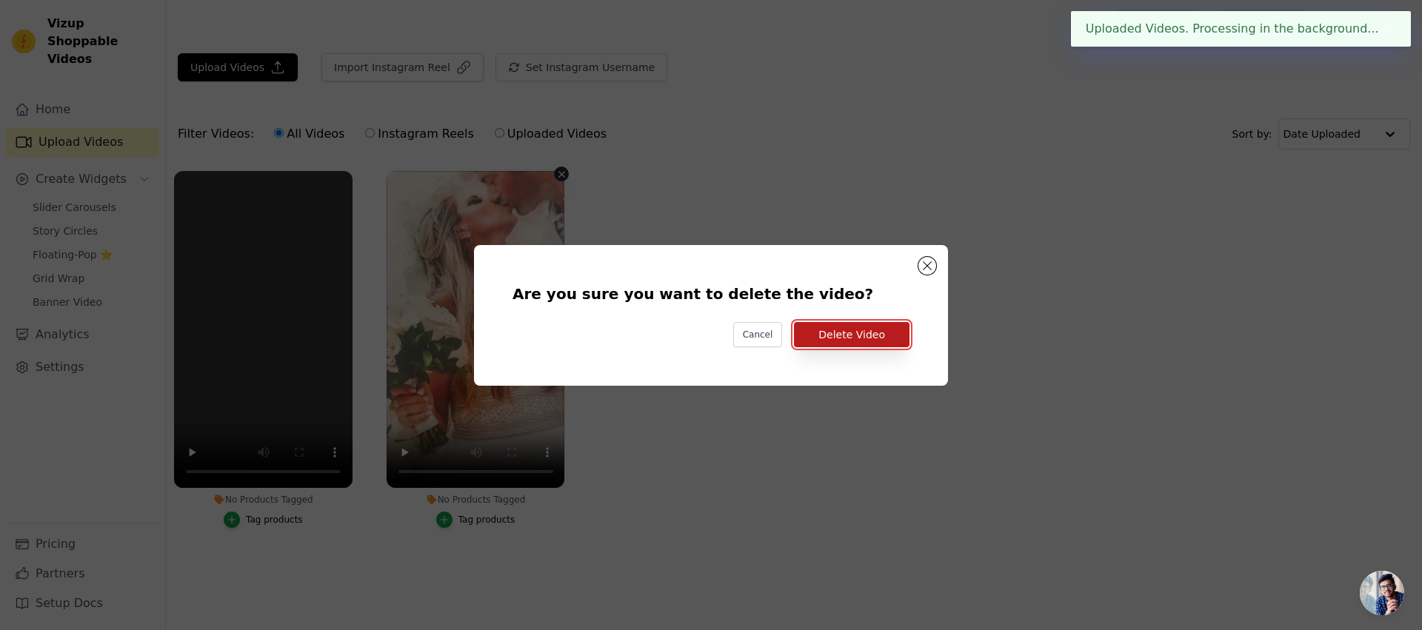
click at [858, 334] on button "Delete Video" at bounding box center [852, 334] width 116 height 25
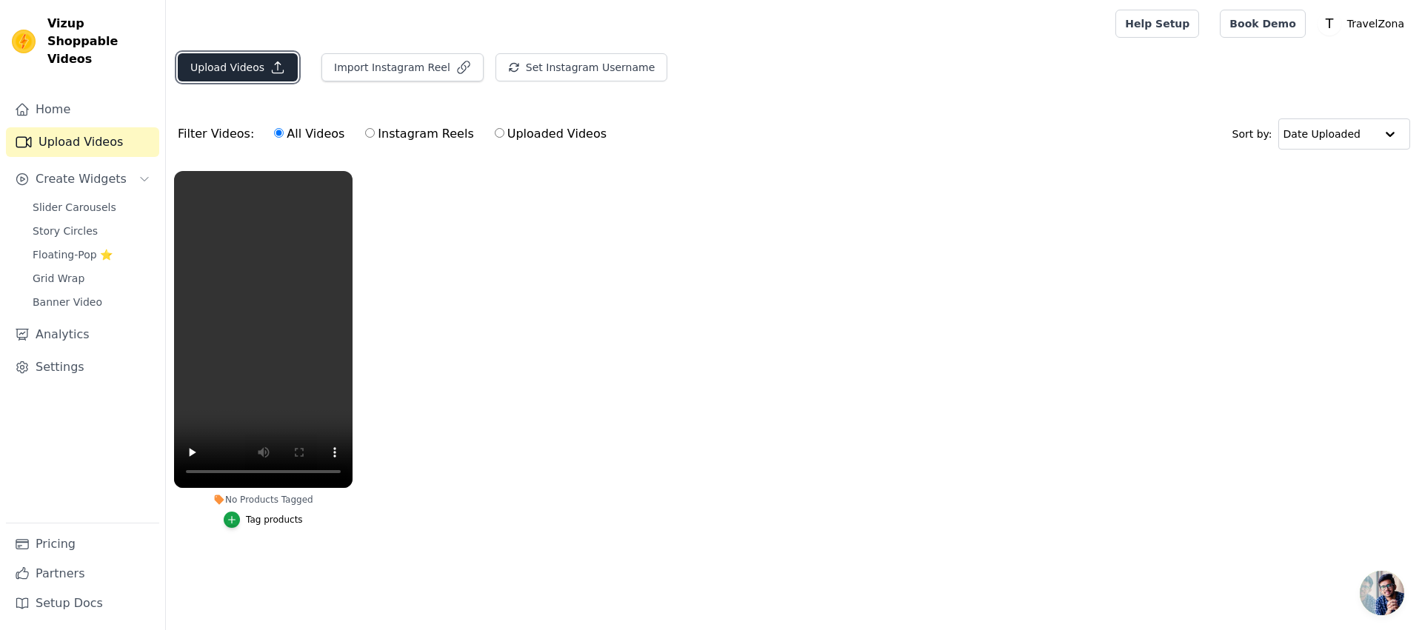
click at [204, 69] on button "Upload Videos" at bounding box center [238, 67] width 120 height 28
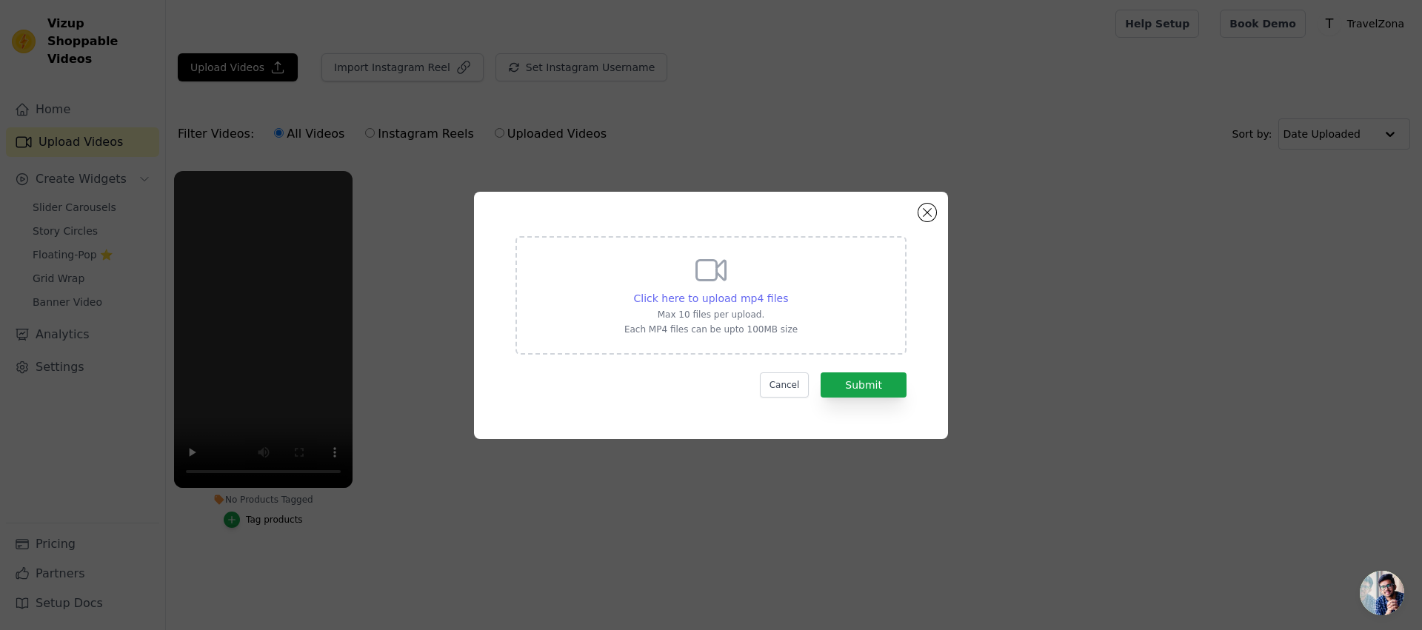
click at [765, 300] on span "Click here to upload mp4 files" at bounding box center [711, 299] width 155 height 12
click at [787, 291] on input "Click here to upload mp4 files Max 10 files per upload. Each MP4 files can be u…" at bounding box center [787, 290] width 1 height 1
type input "C:\fakepath\TZA video.mp4"
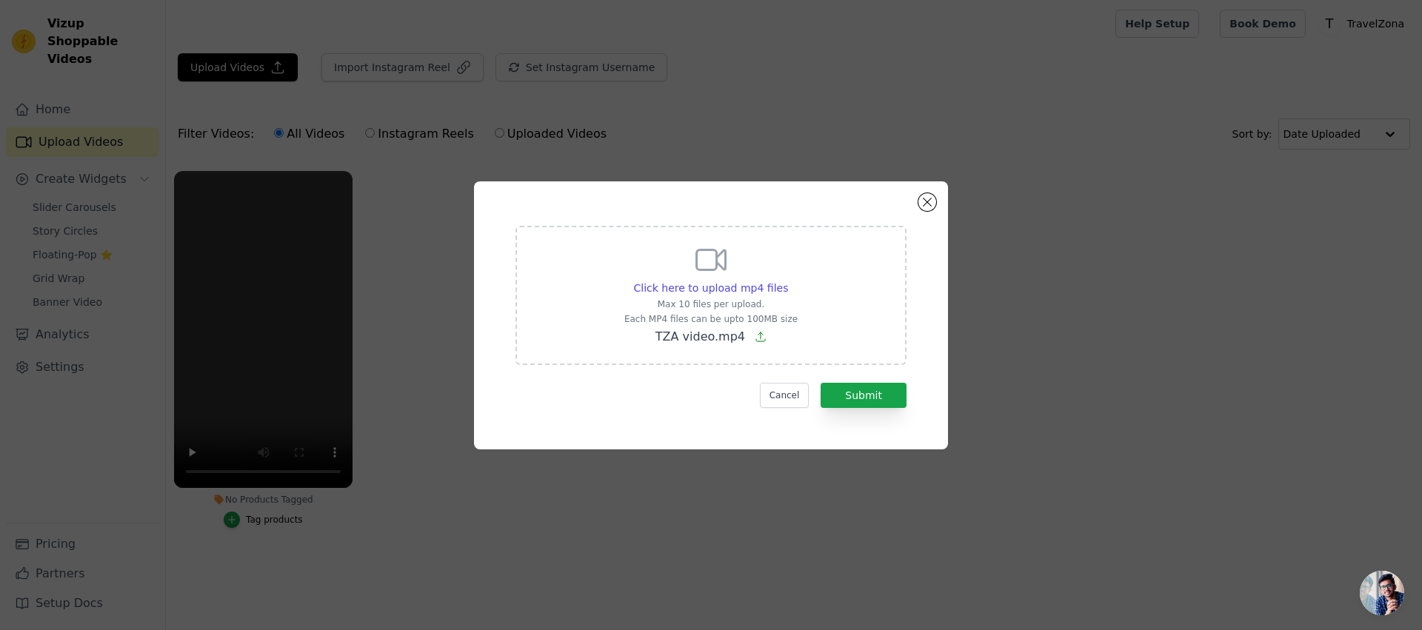
click at [834, 408] on div "Click here to upload mp4 files Max 10 files per upload. Each MP4 files can be u…" at bounding box center [711, 315] width 421 height 215
click at [844, 402] on button "Submit" at bounding box center [864, 395] width 86 height 25
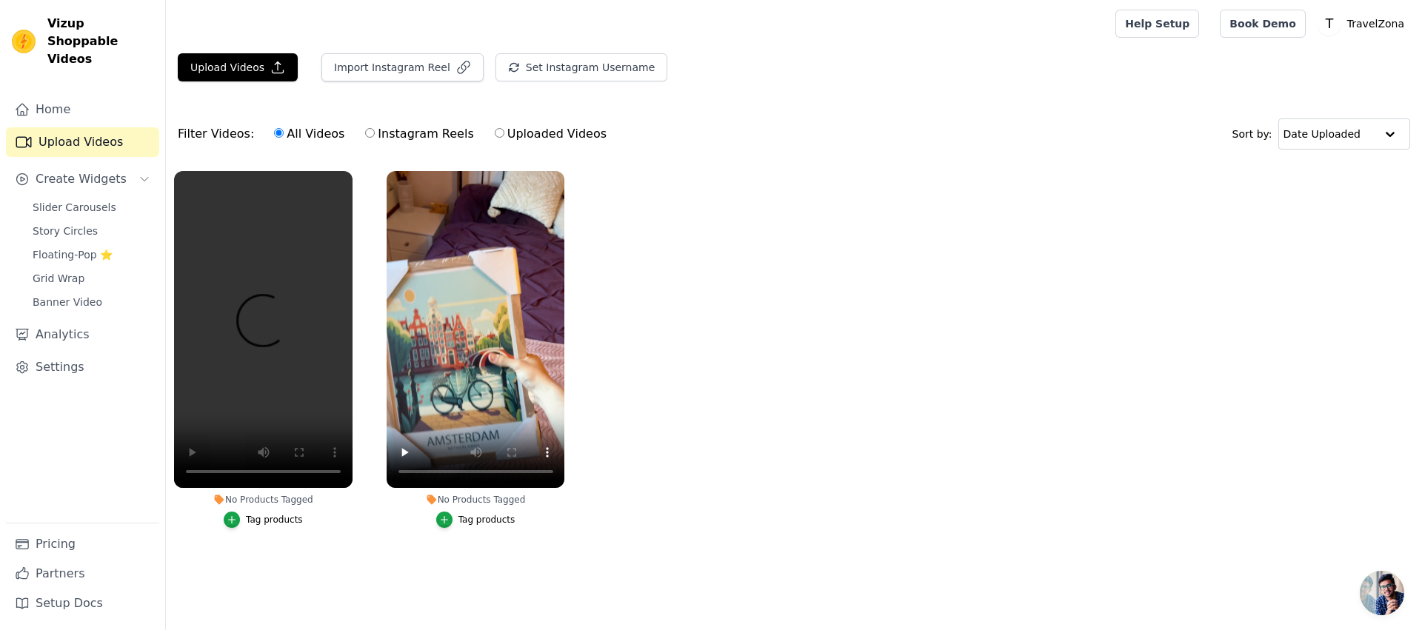
drag, startPoint x: 350, startPoint y: 549, endPoint x: 316, endPoint y: 516, distance: 46.6
click at [349, 548] on ul "No Products Tagged Tag products No Products Tagged Tag products" at bounding box center [794, 364] width 1256 height 403
click at [993, 179] on ul "No Products Tagged Tag products No Products Tagged Tag products" at bounding box center [794, 364] width 1256 height 403
click at [78, 200] on span "Slider Carousels" at bounding box center [75, 207] width 84 height 15
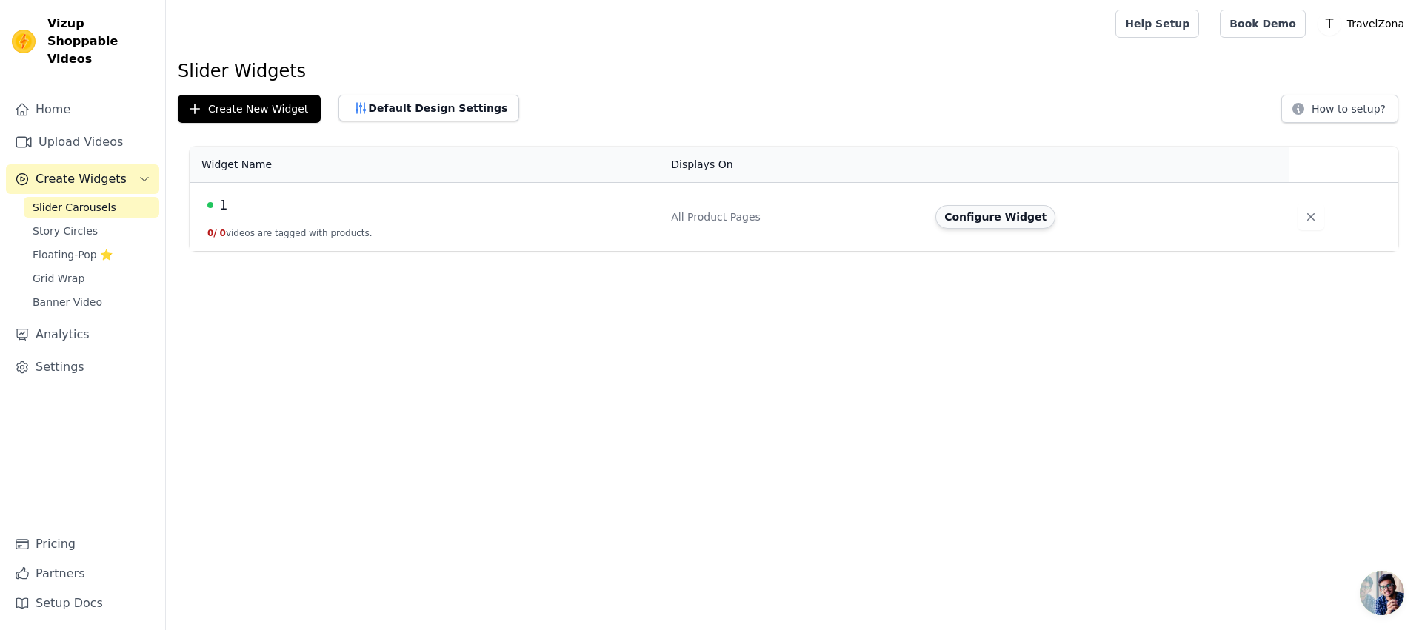
click at [1005, 218] on button "Configure Widget" at bounding box center [995, 217] width 120 height 24
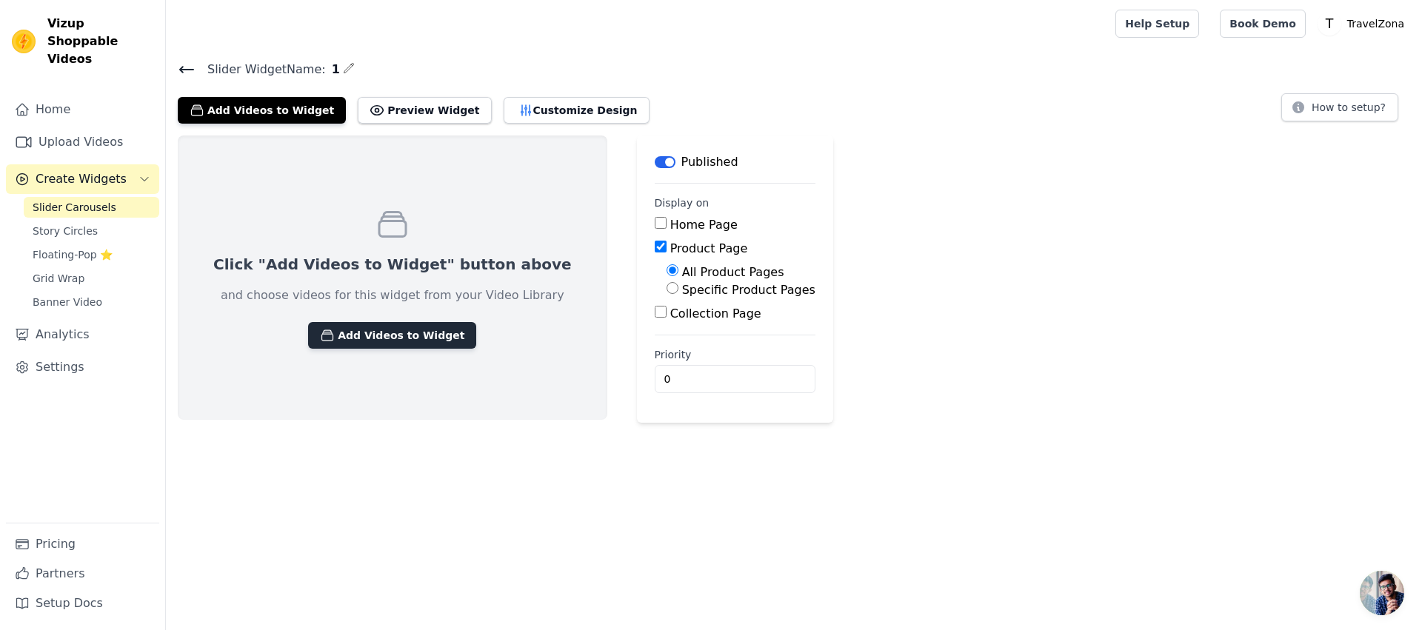
click at [354, 336] on button "Add Videos to Widget" at bounding box center [392, 335] width 168 height 27
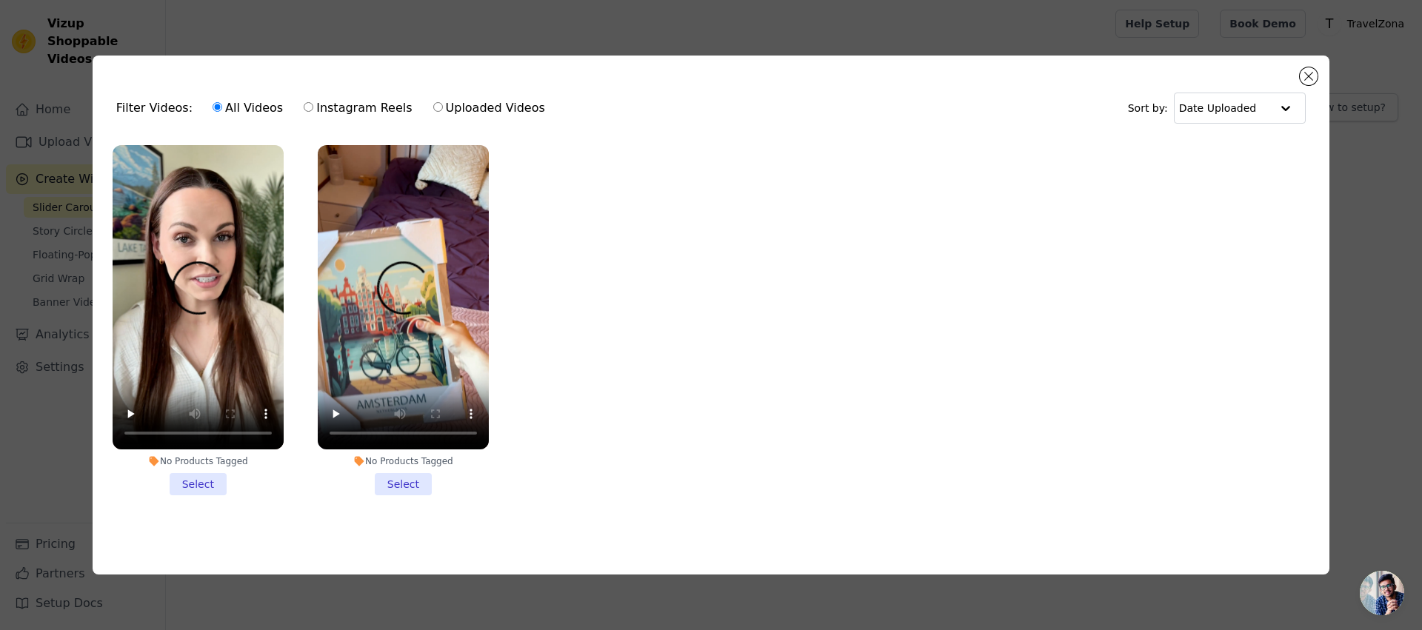
drag, startPoint x: 194, startPoint y: 465, endPoint x: 201, endPoint y: 464, distance: 7.6
click at [193, 467] on li "No Products Tagged Select" at bounding box center [198, 320] width 171 height 350
click at [0, 0] on input "No Products Tagged Select" at bounding box center [0, 0] width 0 height 0
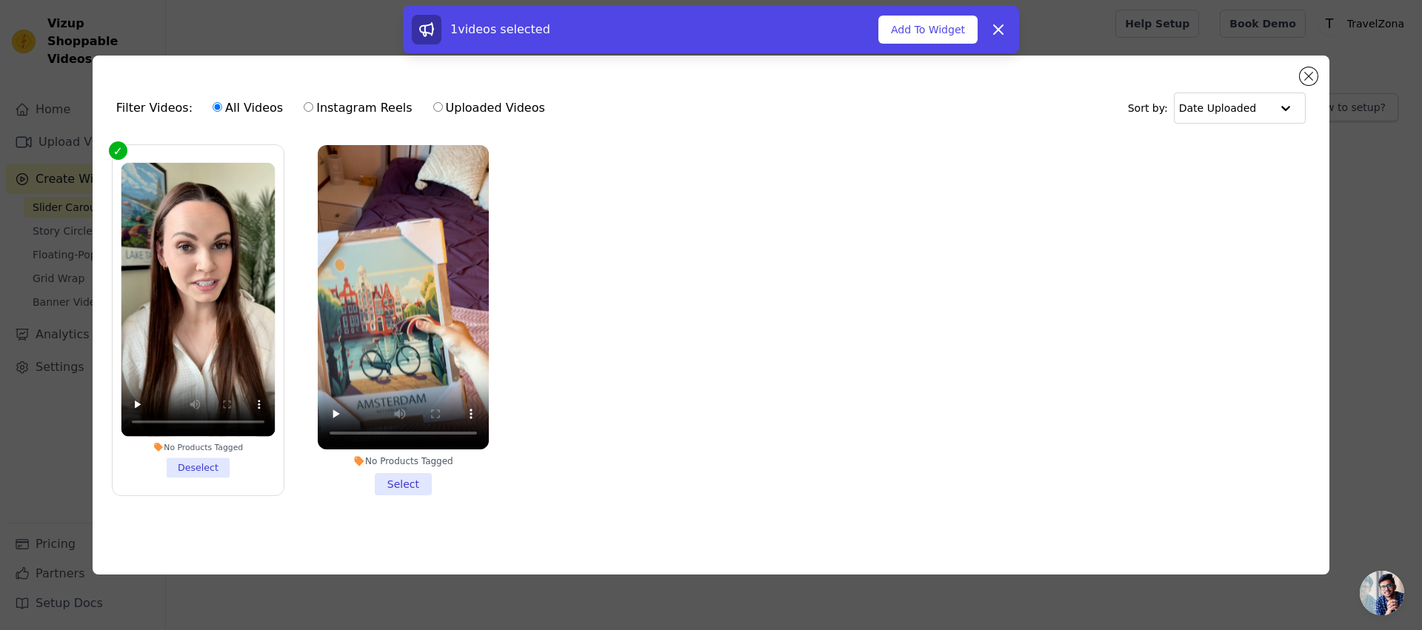
drag, startPoint x: 398, startPoint y: 475, endPoint x: 426, endPoint y: 472, distance: 28.3
click at [397, 475] on li "No Products Tagged Select" at bounding box center [403, 320] width 171 height 350
click at [0, 0] on input "No Products Tagged Select" at bounding box center [0, 0] width 0 height 0
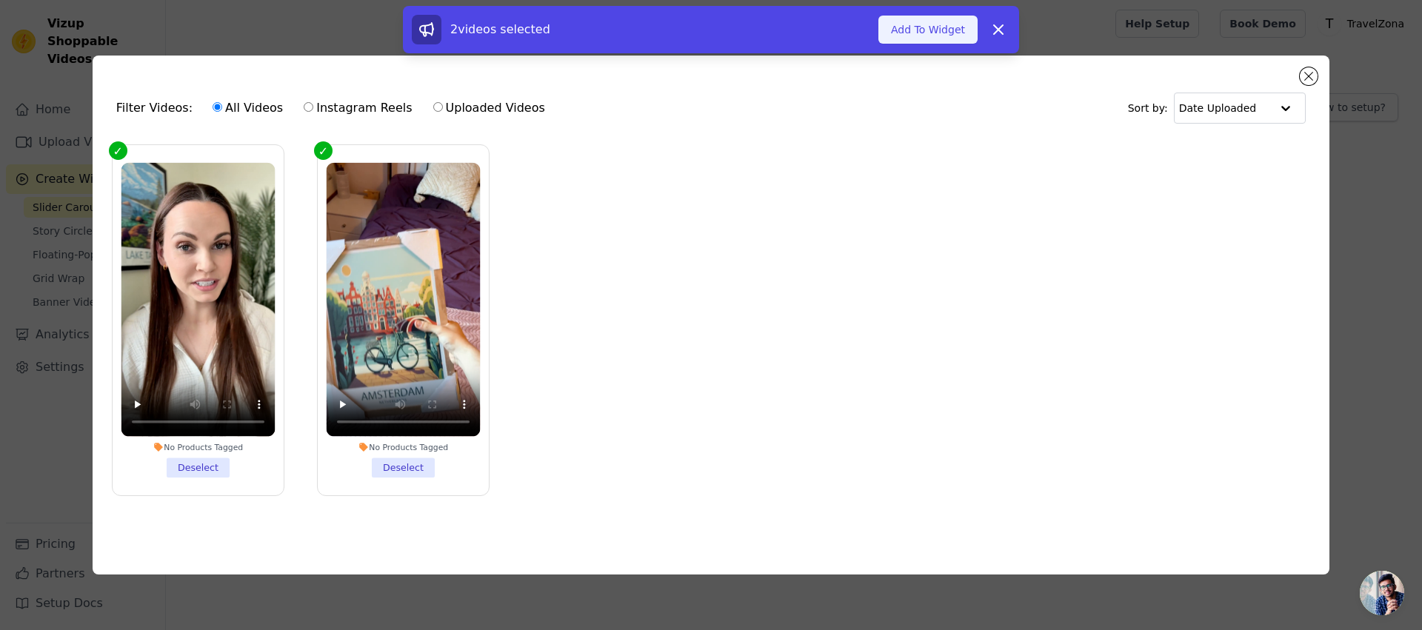
click at [919, 26] on button "Add To Widget" at bounding box center [927, 30] width 99 height 28
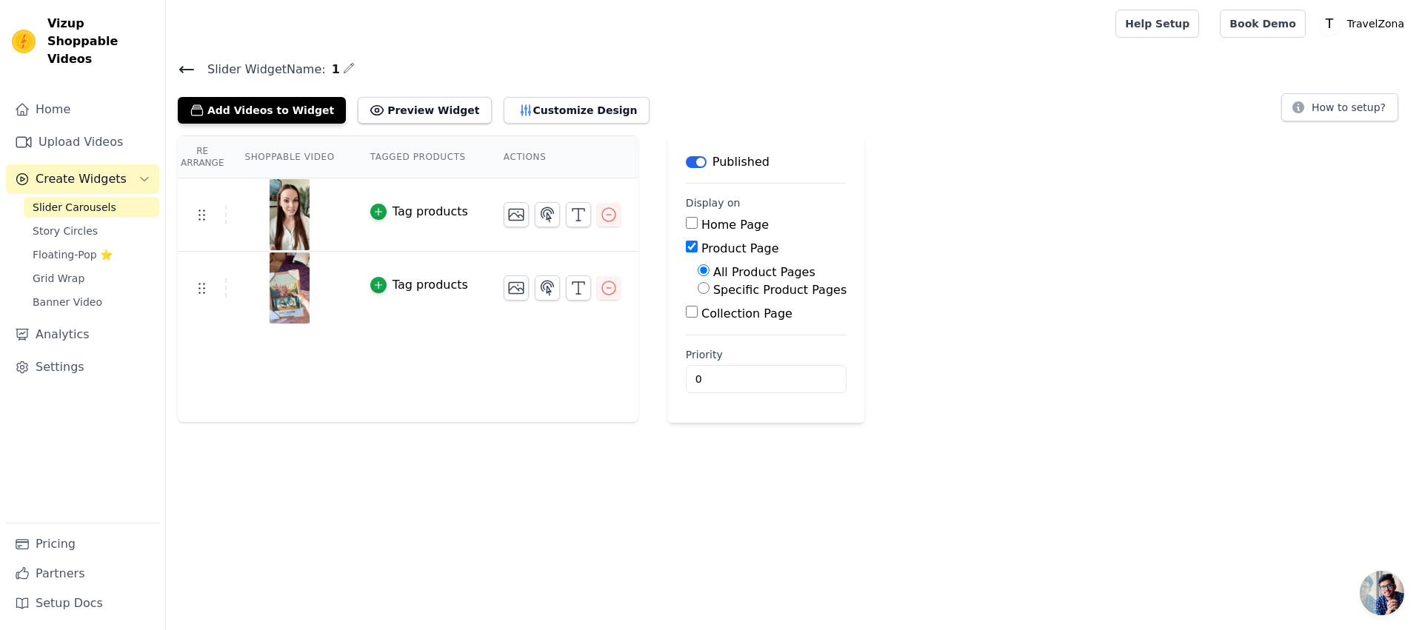
click at [183, 69] on icon at bounding box center [186, 70] width 13 height 6
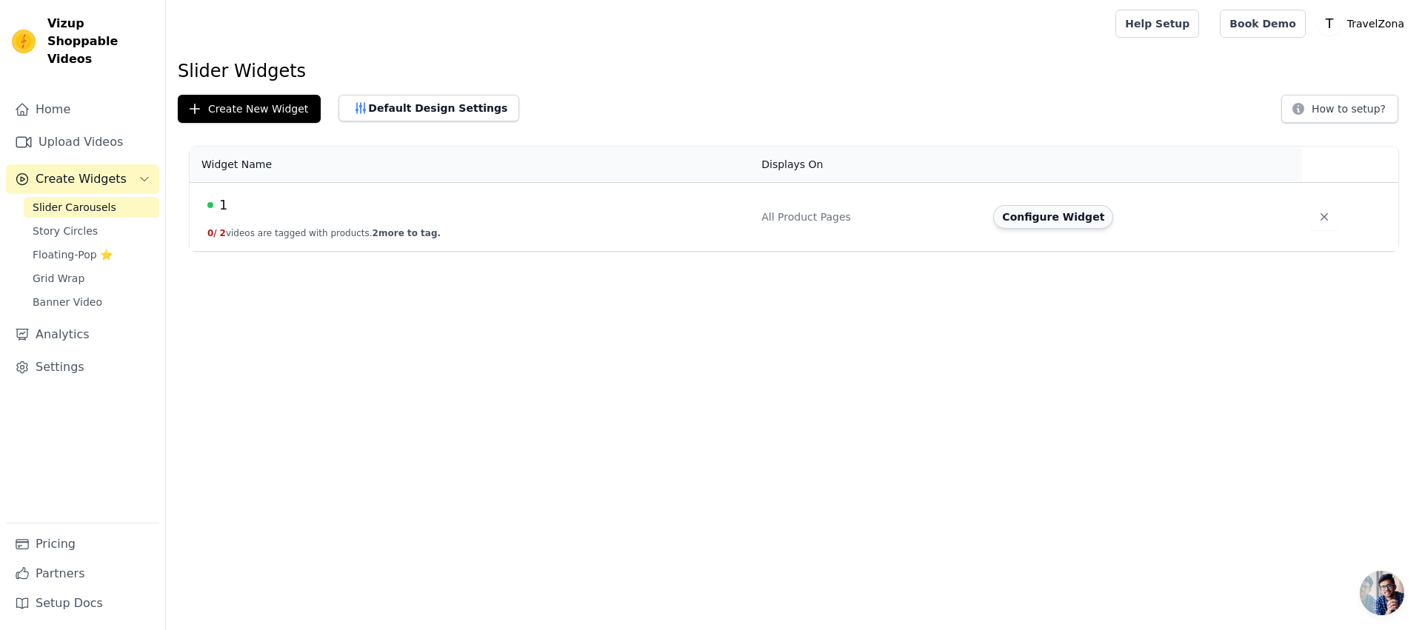
click at [1091, 213] on button "Configure Widget" at bounding box center [1053, 217] width 120 height 24
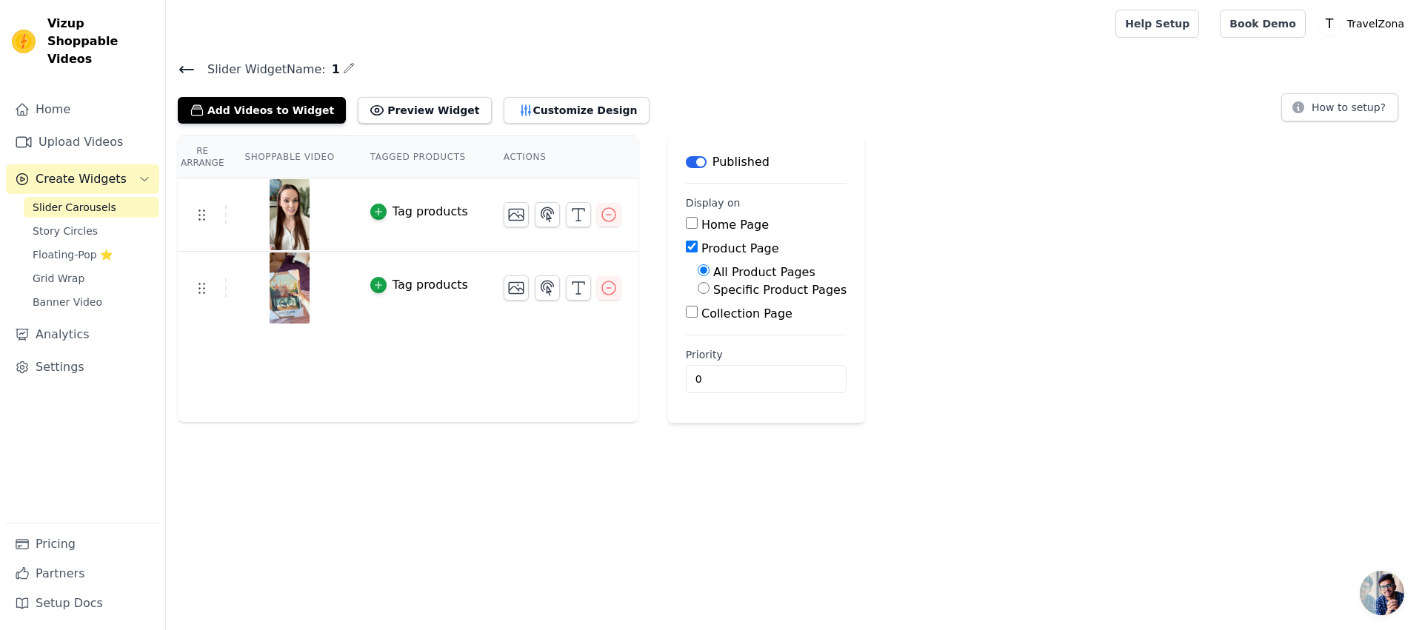
click at [299, 214] on img at bounding box center [289, 214] width 41 height 71
click at [283, 207] on img at bounding box center [289, 214] width 41 height 71
click at [233, 201] on div at bounding box center [289, 214] width 124 height 71
click at [79, 130] on link "Upload Videos" at bounding box center [82, 142] width 153 height 30
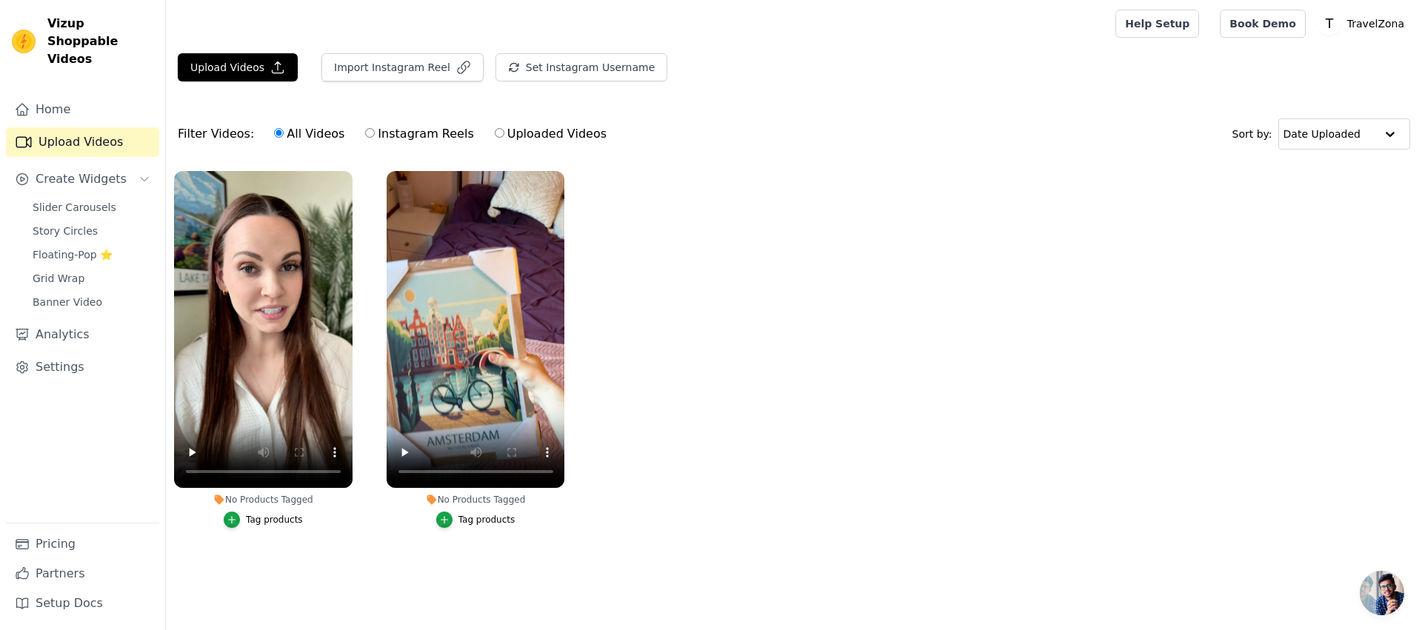
click at [611, 261] on ul "No Products Tagged Tag products No Products Tagged Tag products" at bounding box center [794, 364] width 1256 height 403
click at [64, 200] on span "Slider Carousels" at bounding box center [75, 207] width 84 height 15
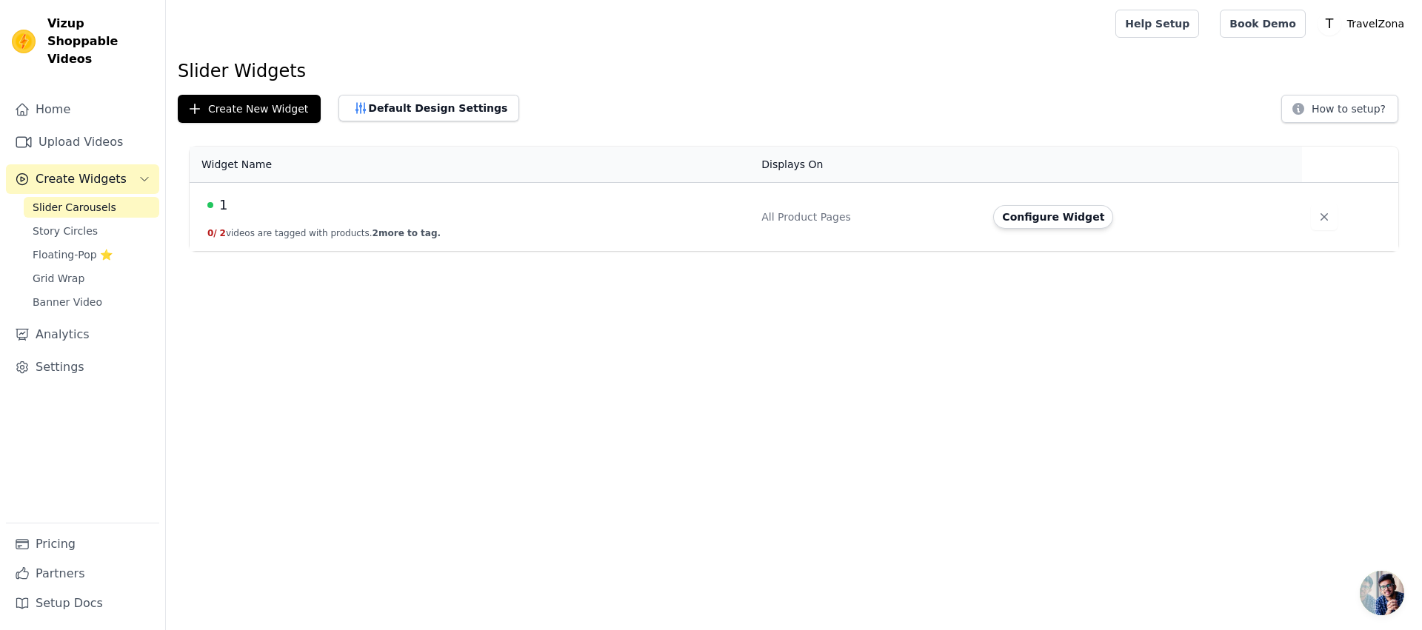
click at [390, 211] on div "1" at bounding box center [475, 205] width 536 height 21
click at [1065, 224] on button "Configure Widget" at bounding box center [1053, 217] width 120 height 24
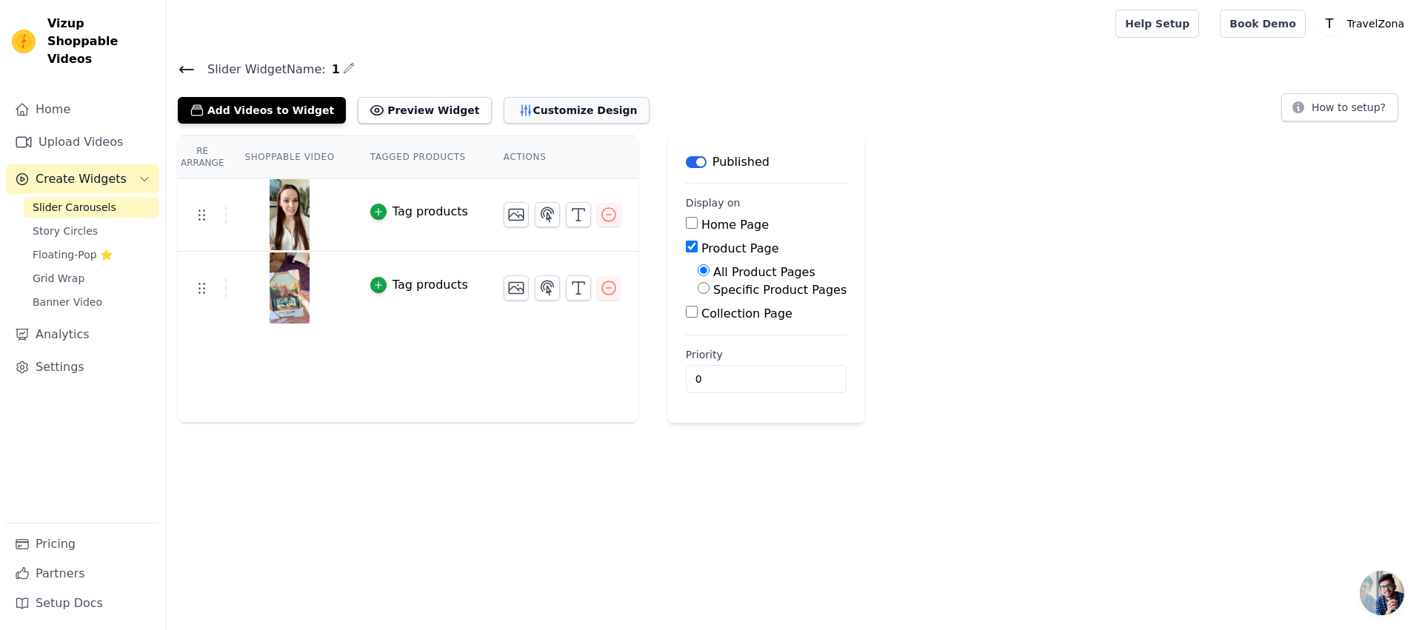
click at [513, 108] on button "Customize Design" at bounding box center [577, 110] width 146 height 27
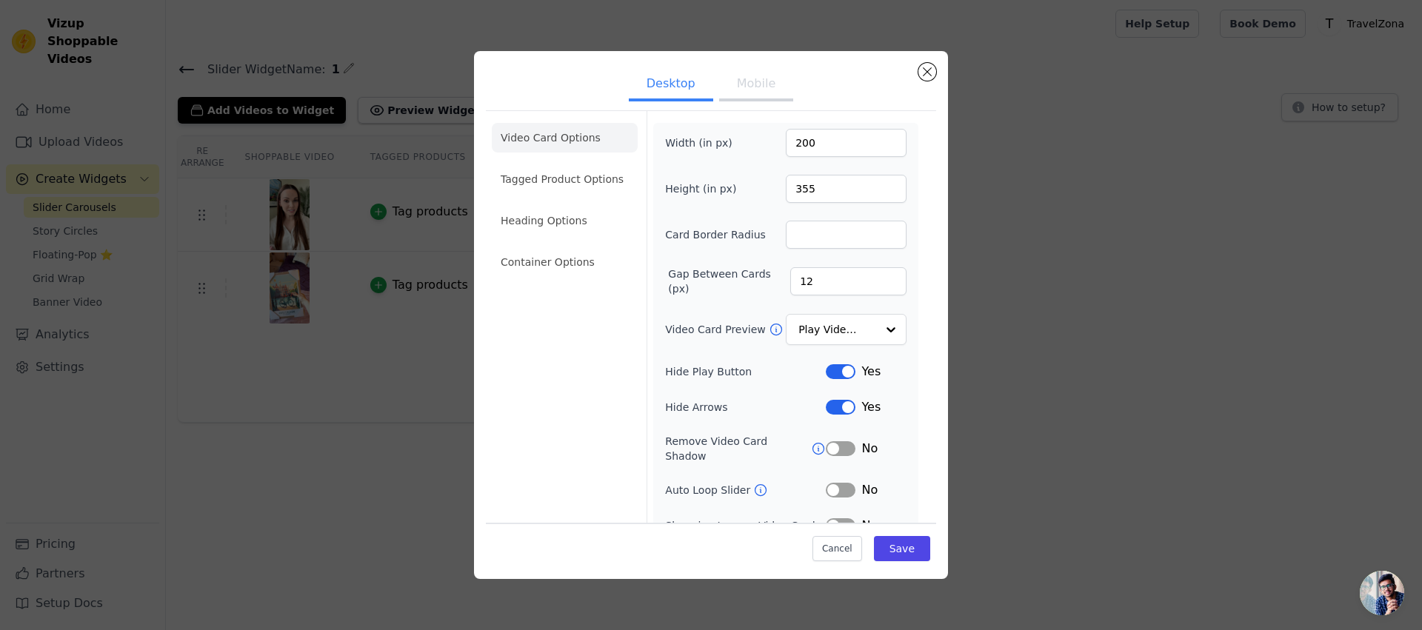
click at [567, 140] on li "Video Card Options" at bounding box center [565, 138] width 146 height 30
click at [561, 276] on li "Container Options" at bounding box center [565, 262] width 146 height 30
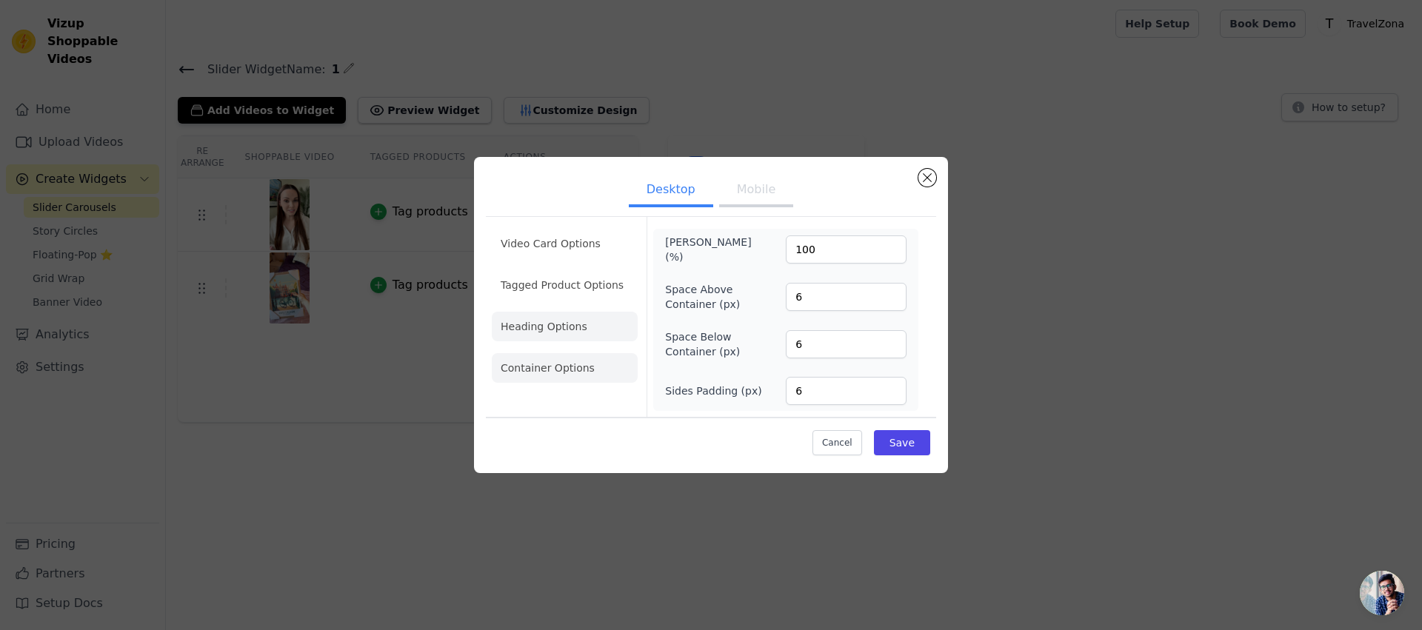
click at [558, 333] on li "Heading Options" at bounding box center [565, 327] width 146 height 30
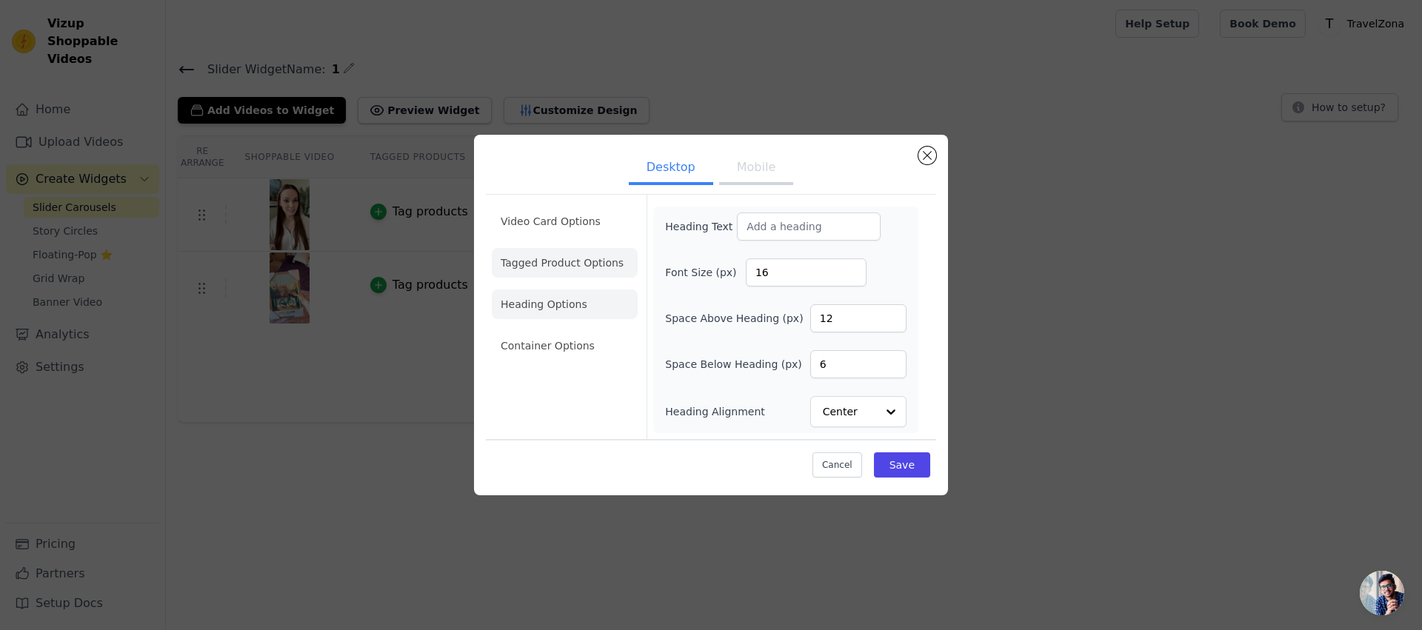
click at [559, 261] on li "Tagged Product Options" at bounding box center [565, 263] width 146 height 30
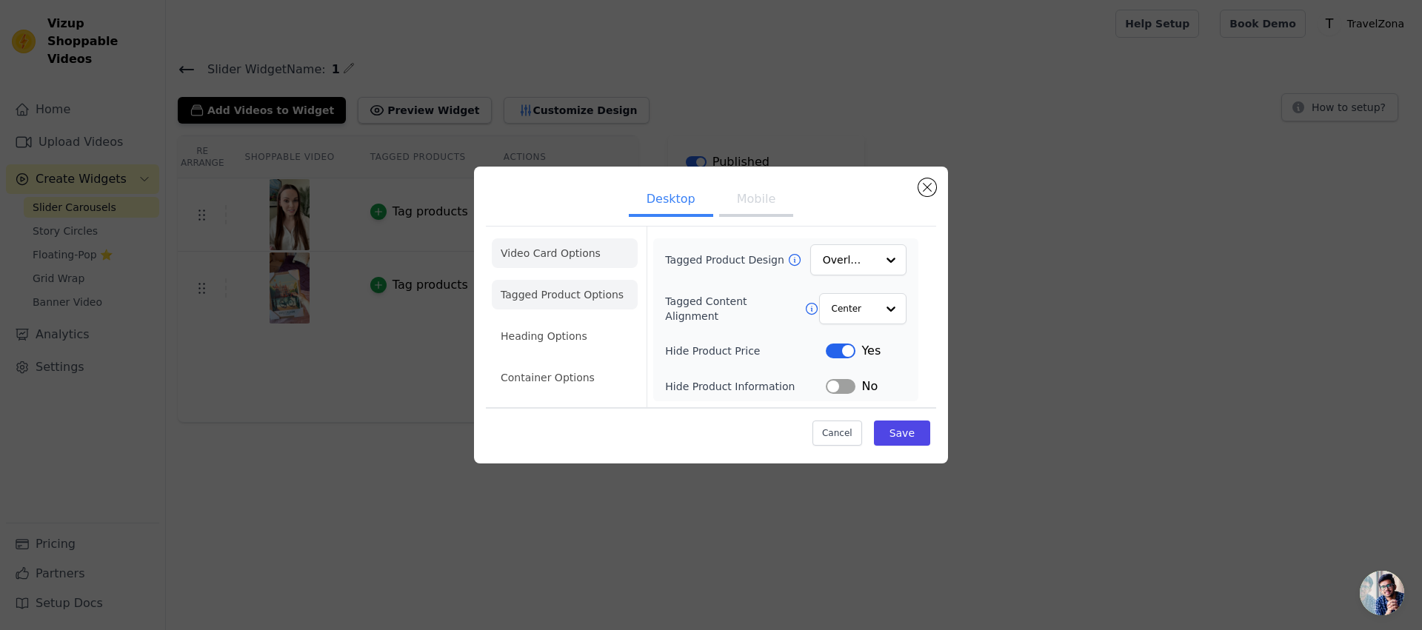
click at [558, 257] on li "Video Card Options" at bounding box center [565, 253] width 146 height 30
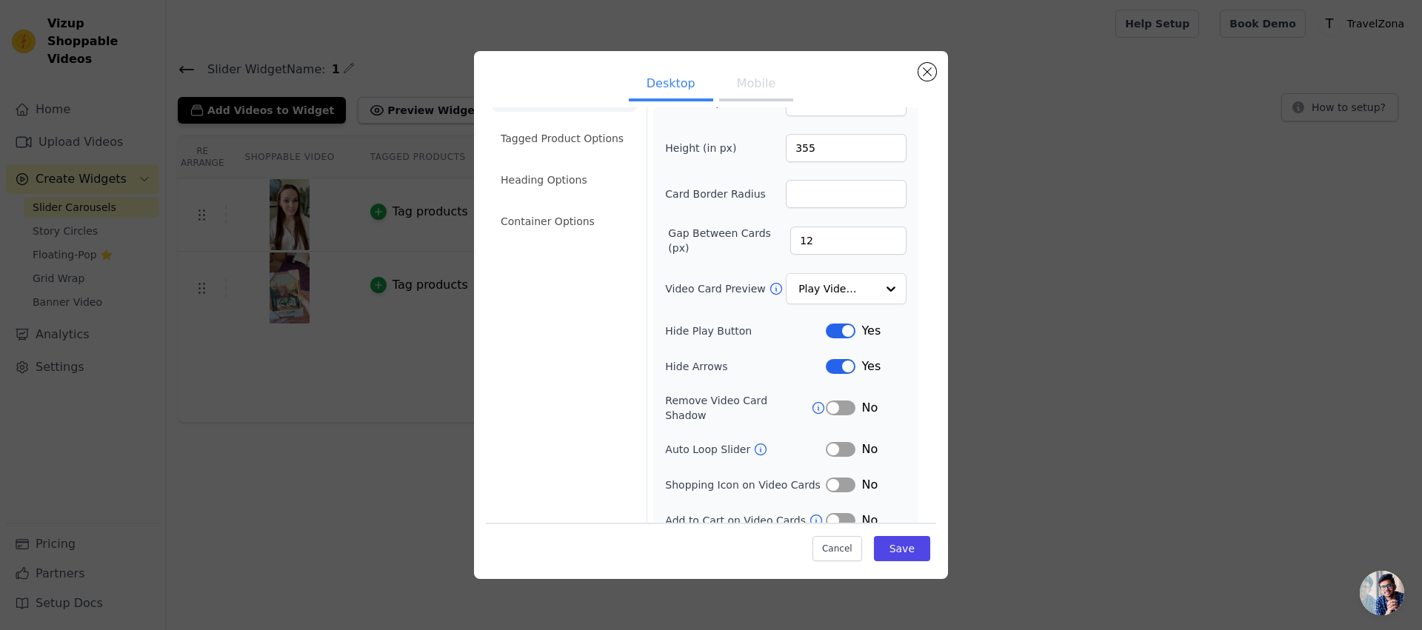
scroll to position [47, 0]
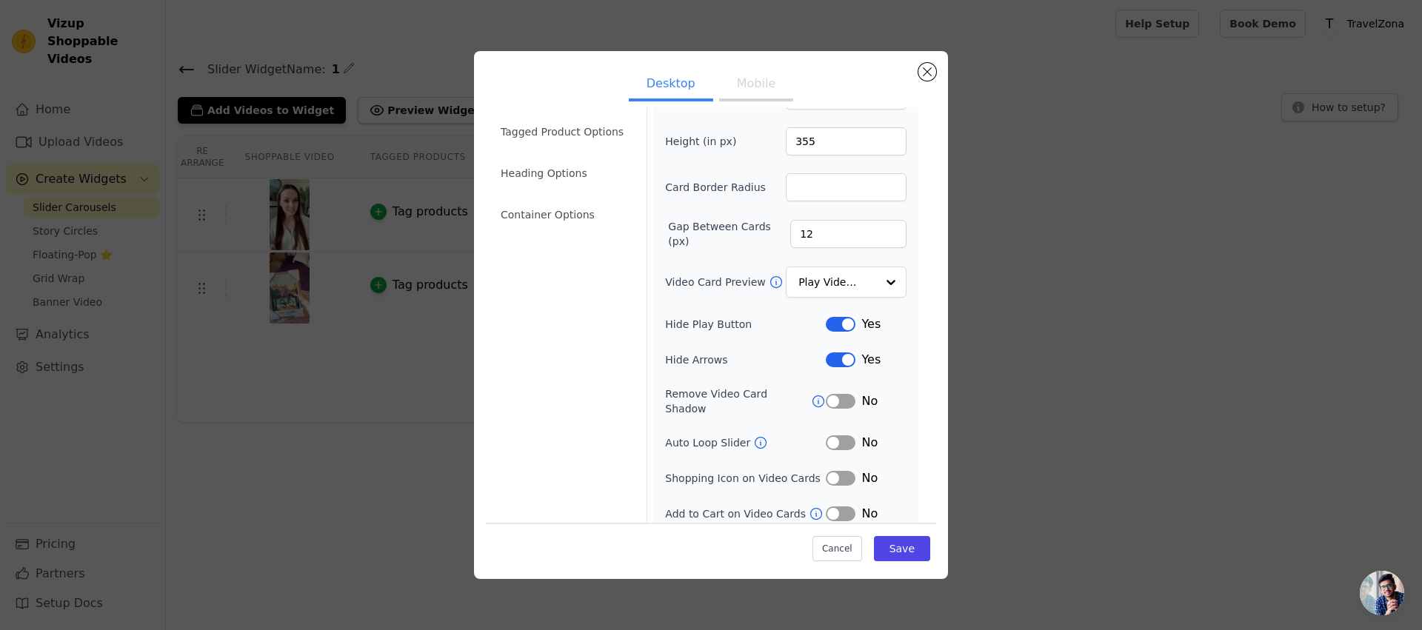
click at [830, 301] on div "Width (in px) 200 Height (in px) 355 Card Border Radius Gap Between Cards (px) …" at bounding box center [785, 301] width 241 height 441
click at [843, 281] on input "Video Card Preview" at bounding box center [837, 283] width 76 height 30
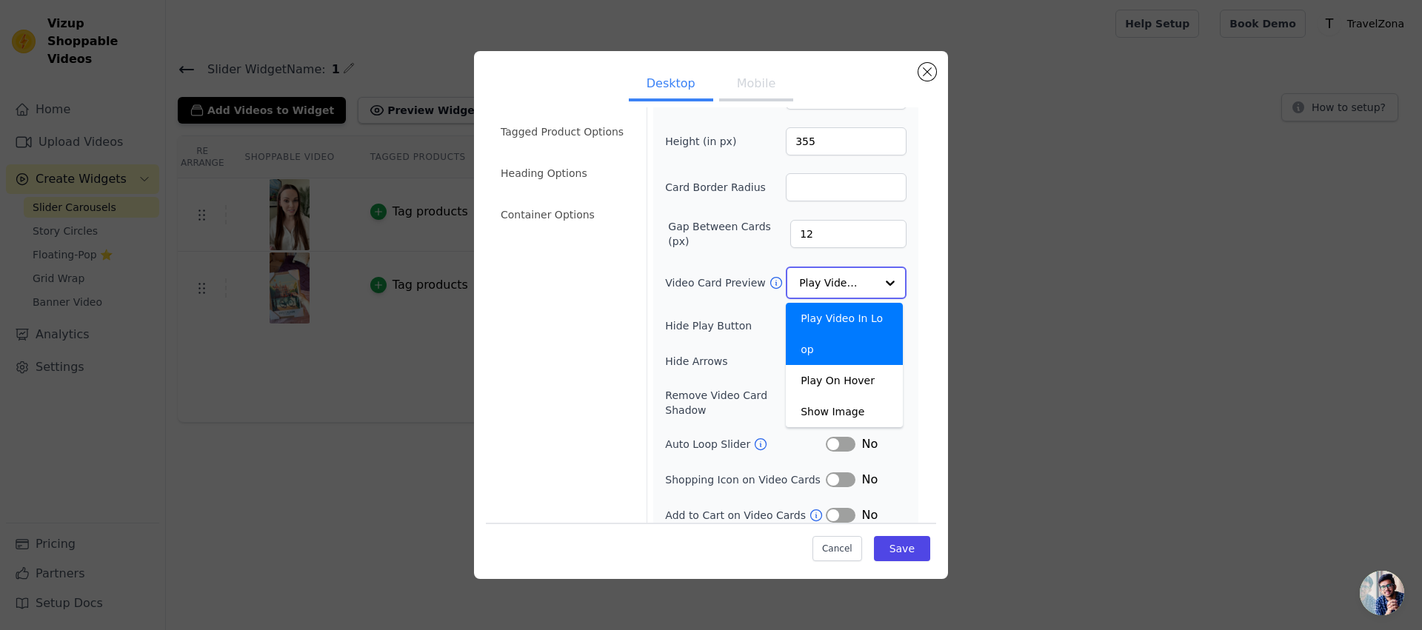
click at [834, 330] on div "Play Video In Loop" at bounding box center [844, 334] width 117 height 62
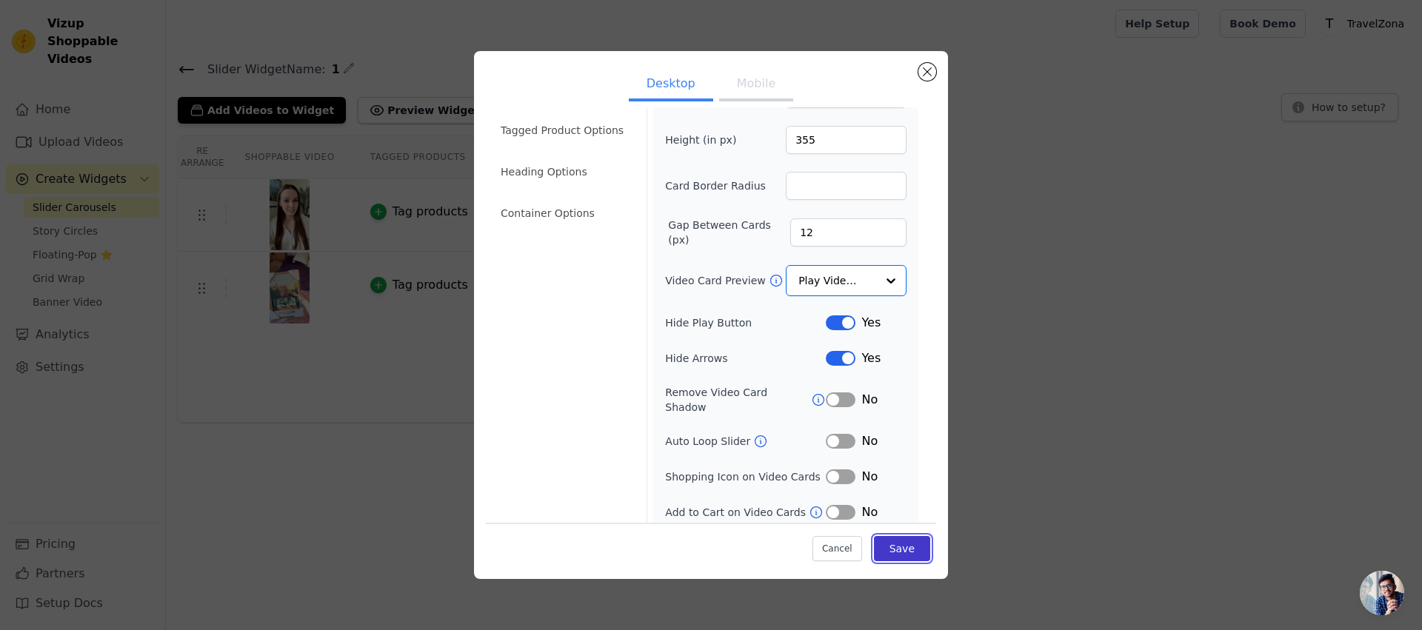
click at [907, 559] on button "Save" at bounding box center [902, 548] width 56 height 25
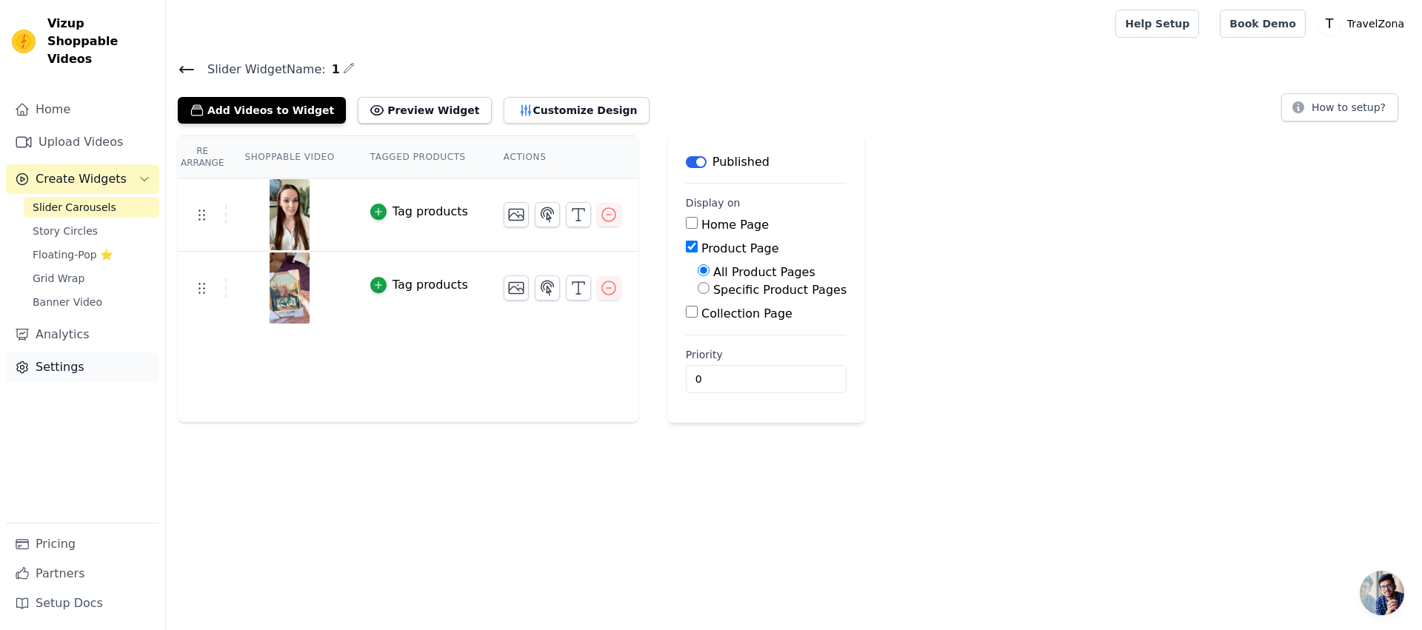
click at [73, 353] on link "Settings" at bounding box center [82, 368] width 153 height 30
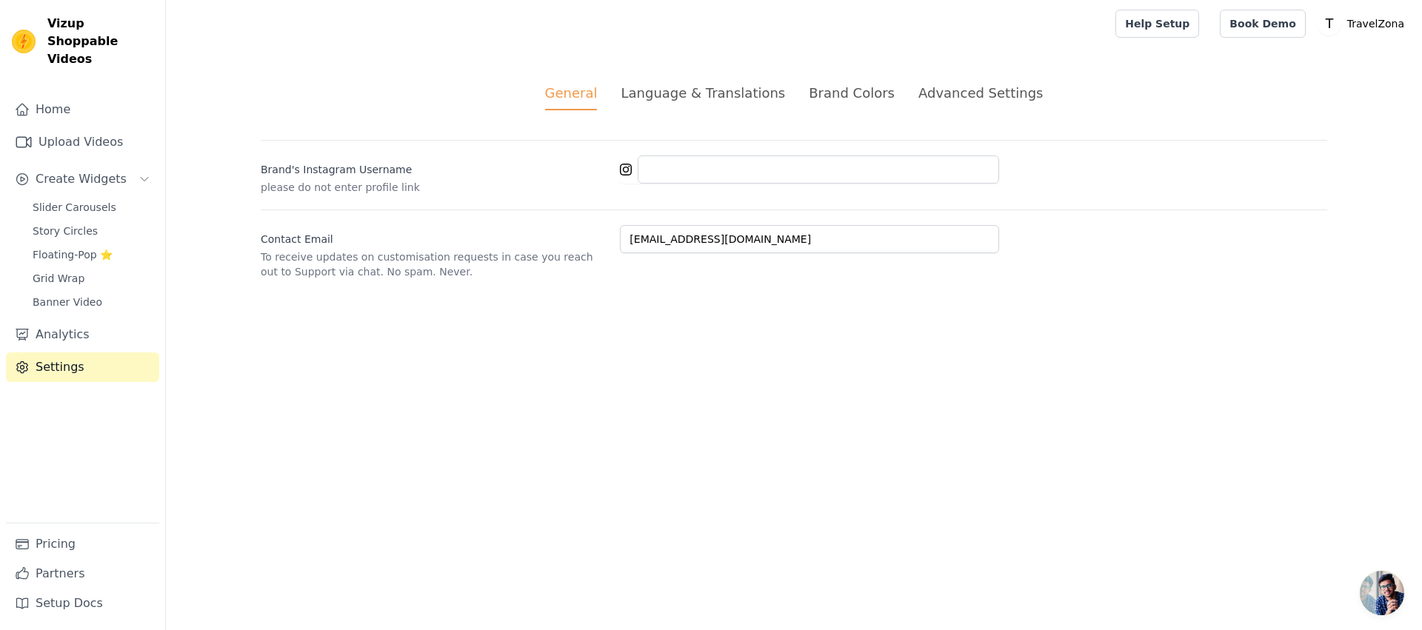
click at [832, 90] on div "Brand Colors" at bounding box center [852, 93] width 86 height 20
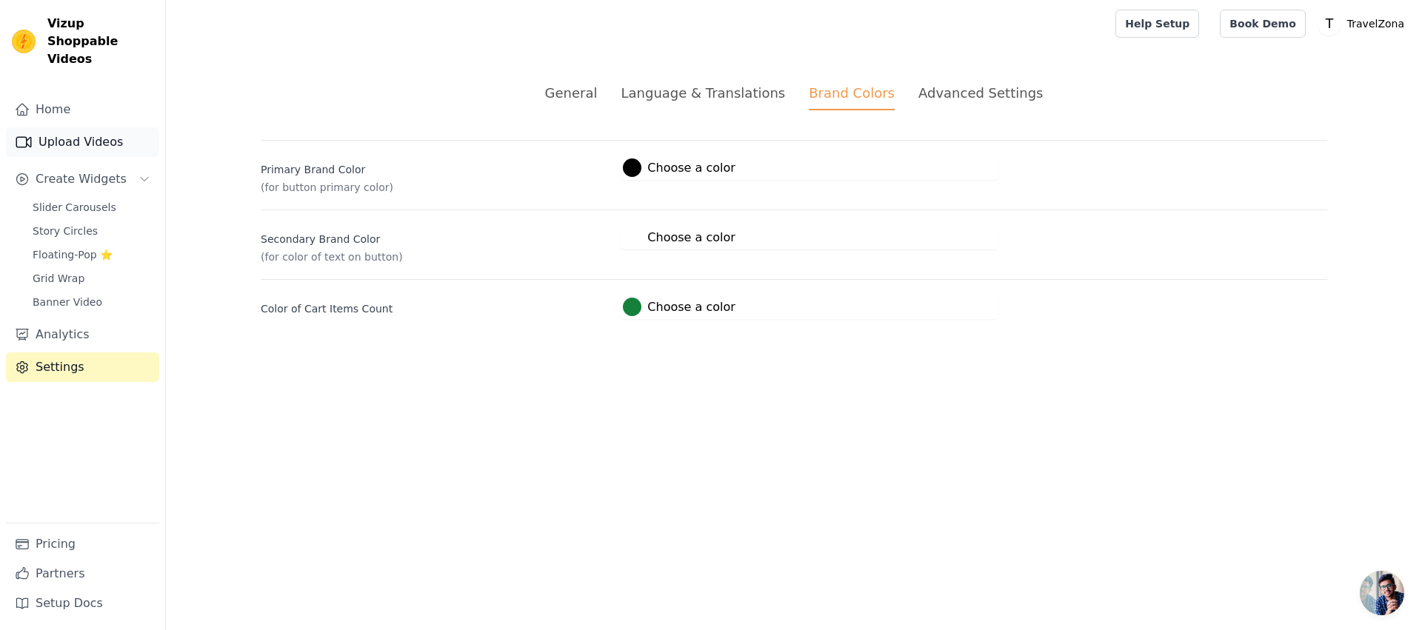
click at [77, 132] on link "Upload Videos" at bounding box center [82, 142] width 153 height 30
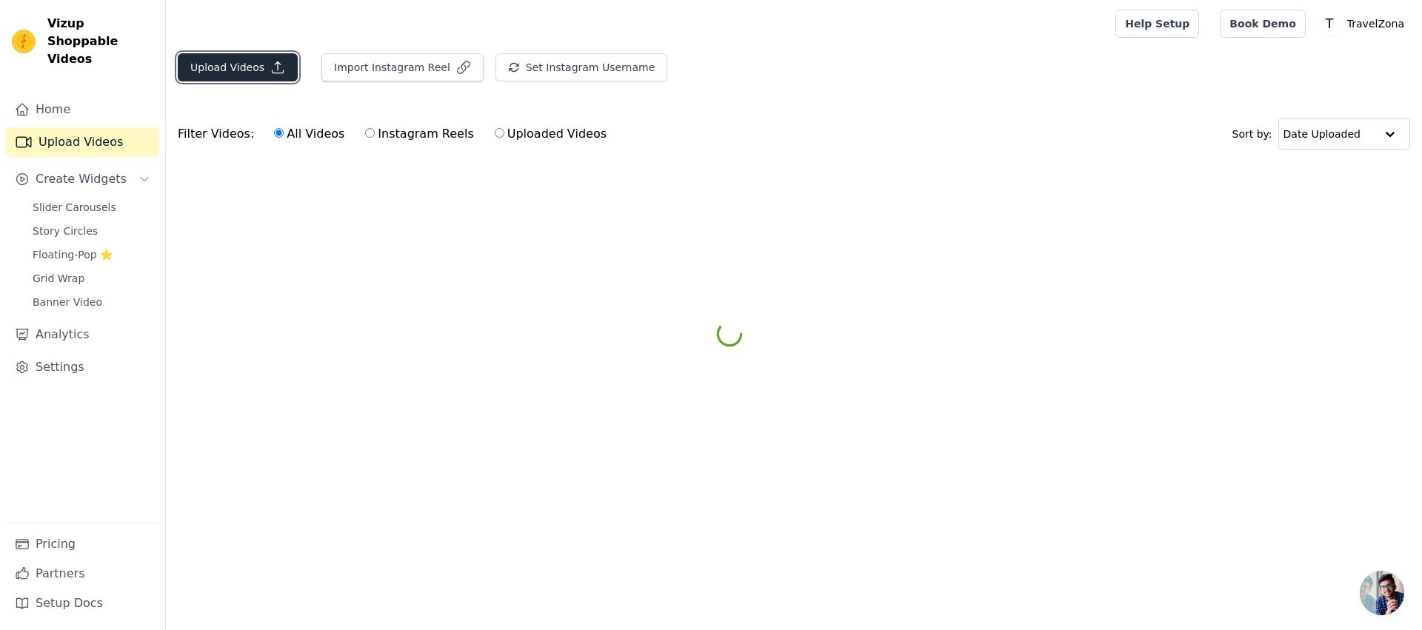
click at [225, 70] on button "Upload Videos" at bounding box center [238, 67] width 120 height 28
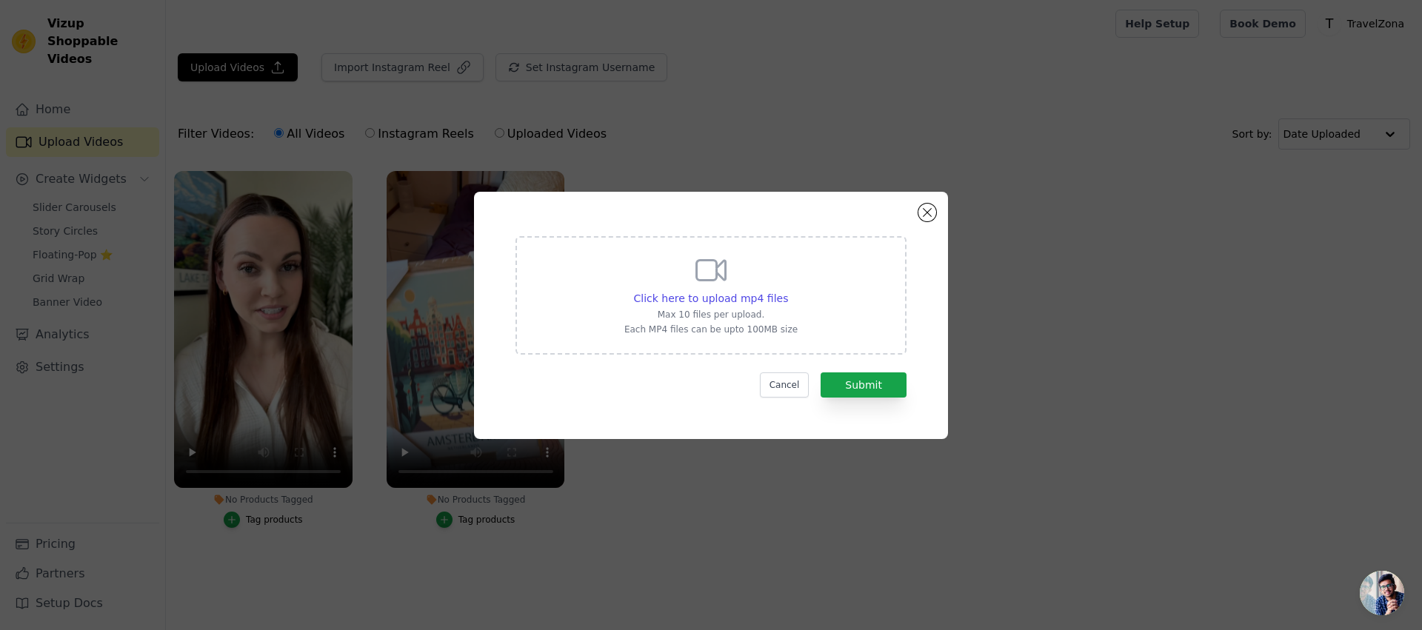
click at [759, 309] on p "Max 10 files per upload." at bounding box center [710, 315] width 173 height 12
click at [787, 291] on input "Click here to upload mp4 files Max 10 files per upload. Each MP4 files can be u…" at bounding box center [787, 290] width 1 height 1
type input "C:\fakepath\copy_CD35E405-DE06-47E5-820B-6326F307BA19.mp4"
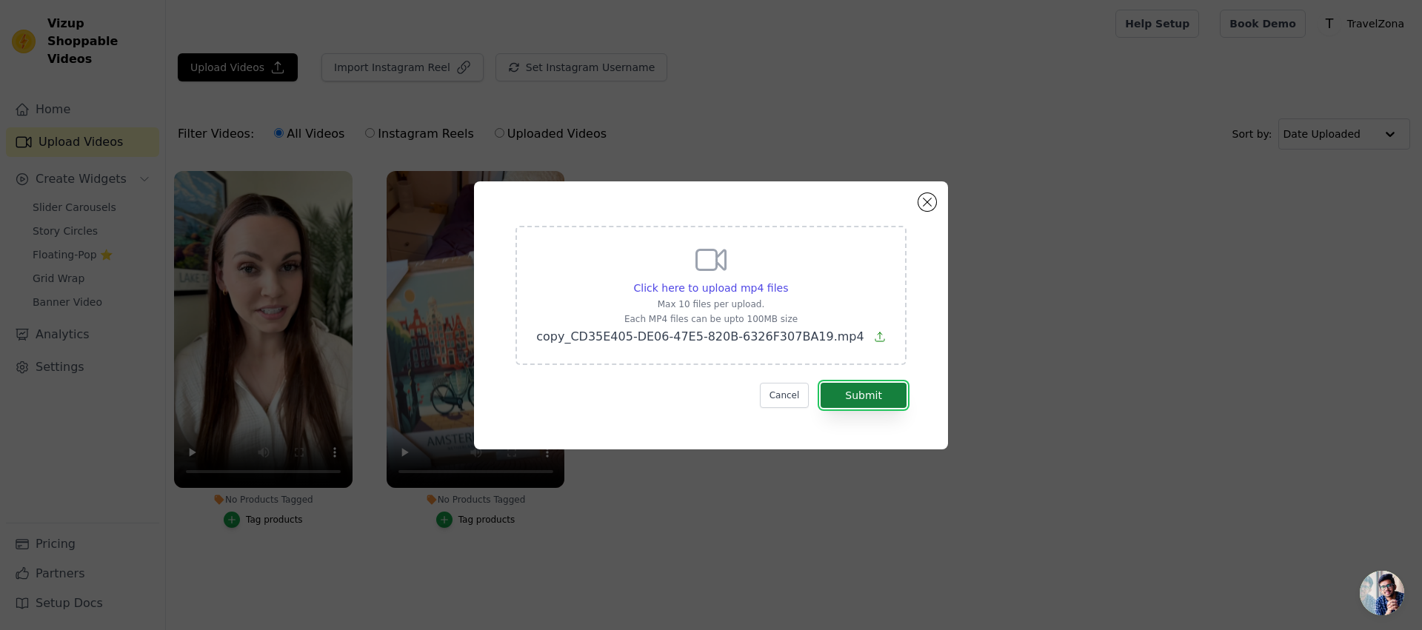
click at [865, 401] on button "Submit" at bounding box center [864, 395] width 86 height 25
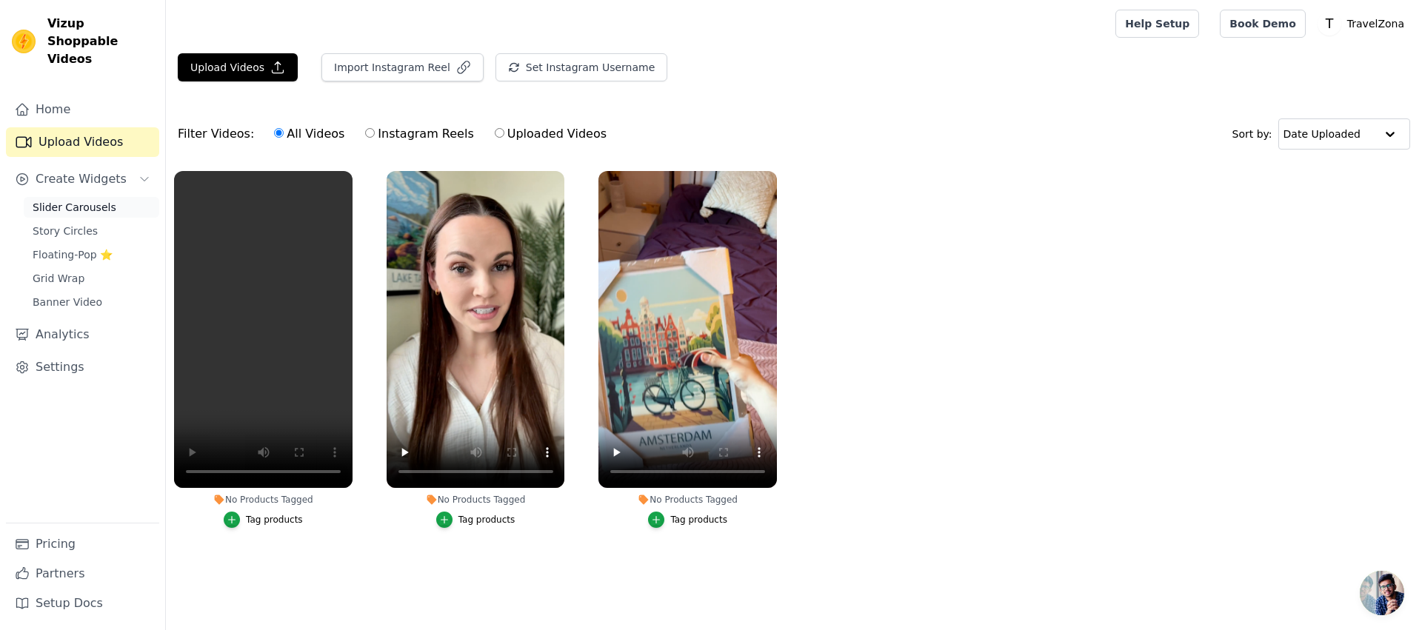
click at [53, 197] on link "Slider Carousels" at bounding box center [92, 207] width 136 height 21
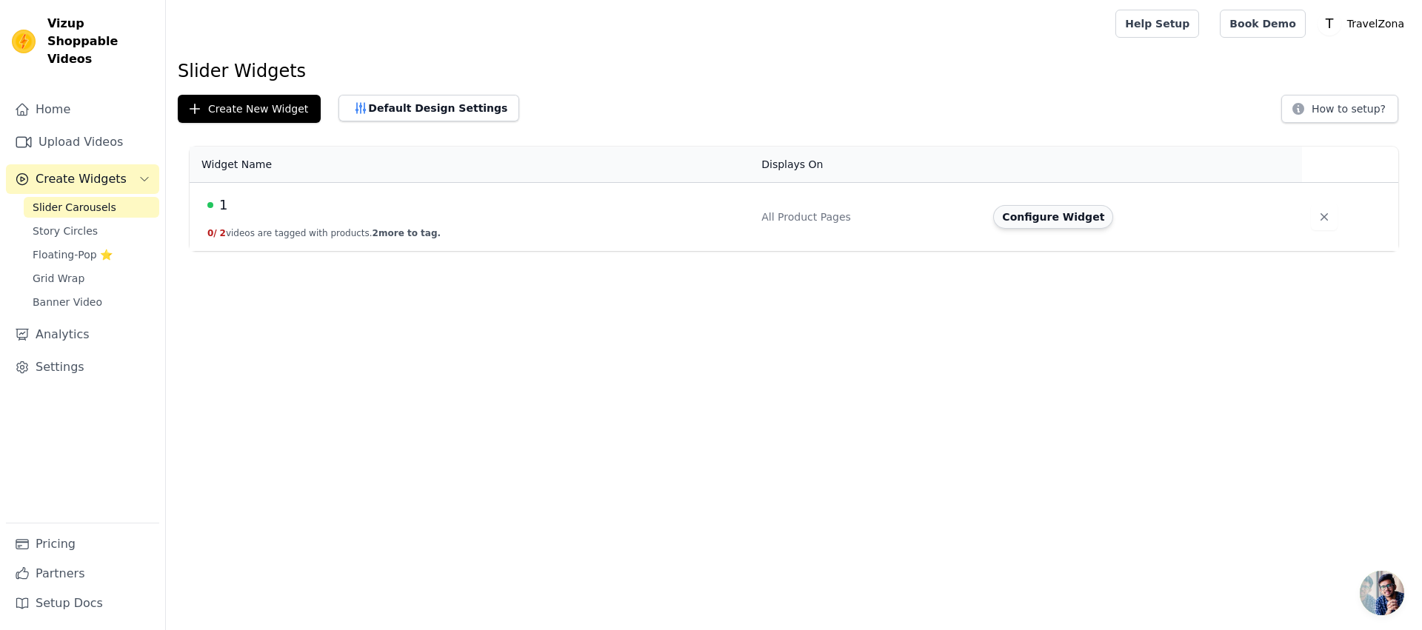
click at [1057, 217] on button "Configure Widget" at bounding box center [1053, 217] width 120 height 24
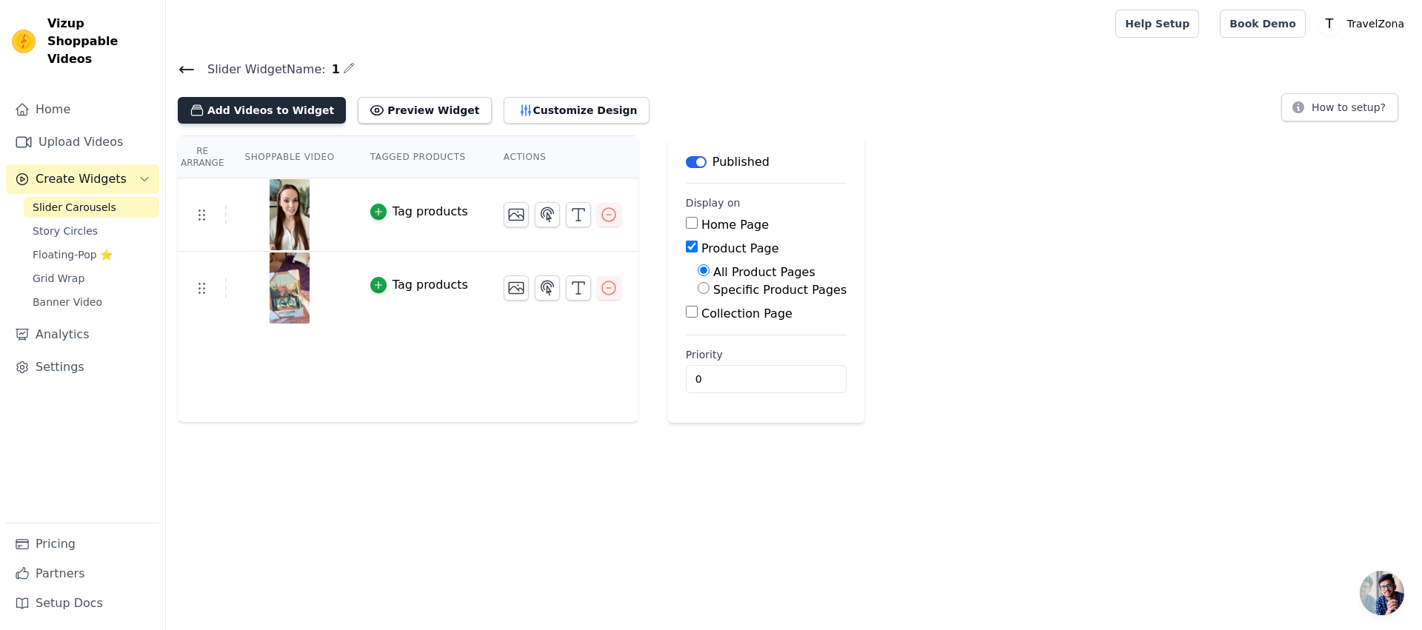
click at [290, 107] on button "Add Videos to Widget" at bounding box center [262, 110] width 168 height 27
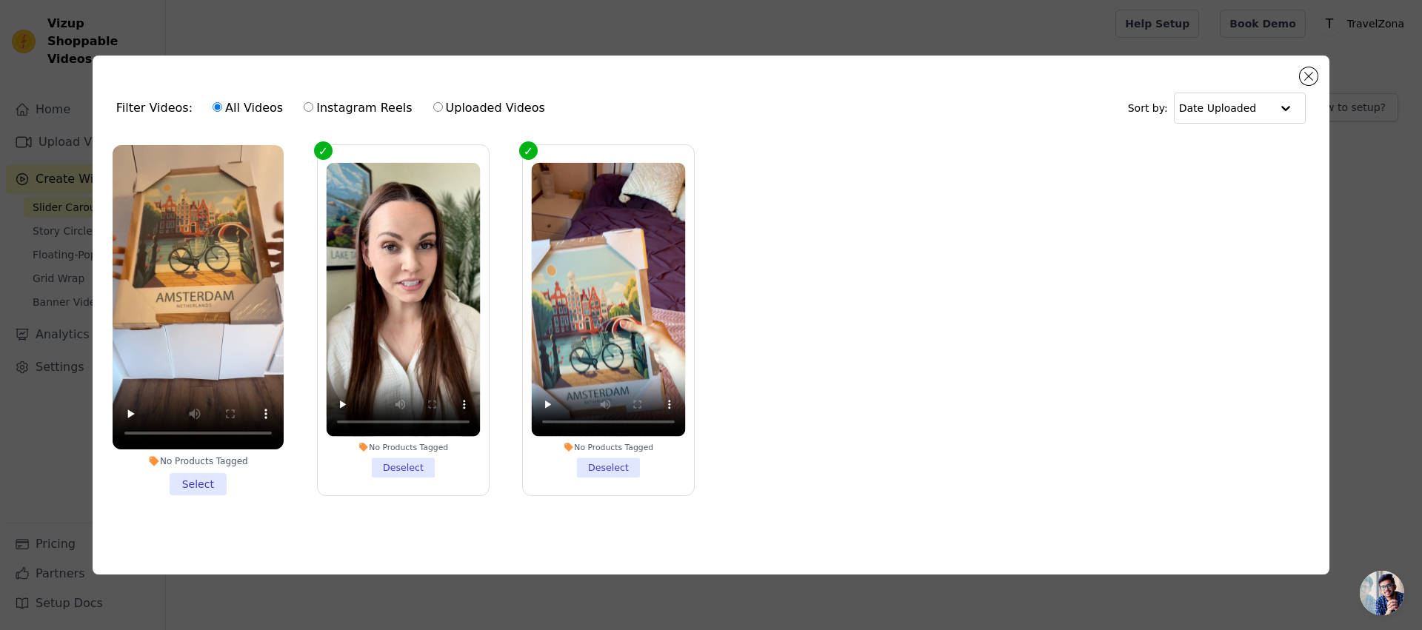
click at [206, 472] on li "No Products Tagged Select" at bounding box center [198, 320] width 171 height 350
click at [0, 0] on input "No Products Tagged Select" at bounding box center [0, 0] width 0 height 0
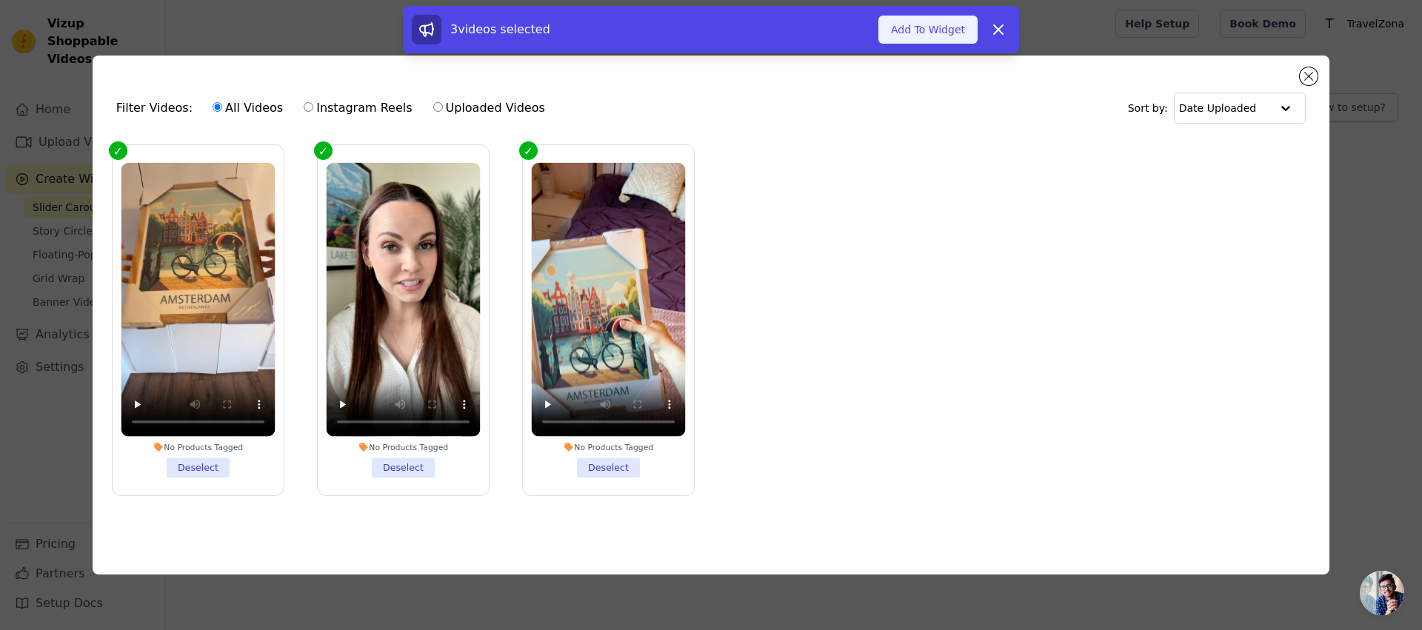
click at [924, 17] on button "Add To Widget" at bounding box center [927, 30] width 99 height 28
